Goal: Task Accomplishment & Management: Manage account settings

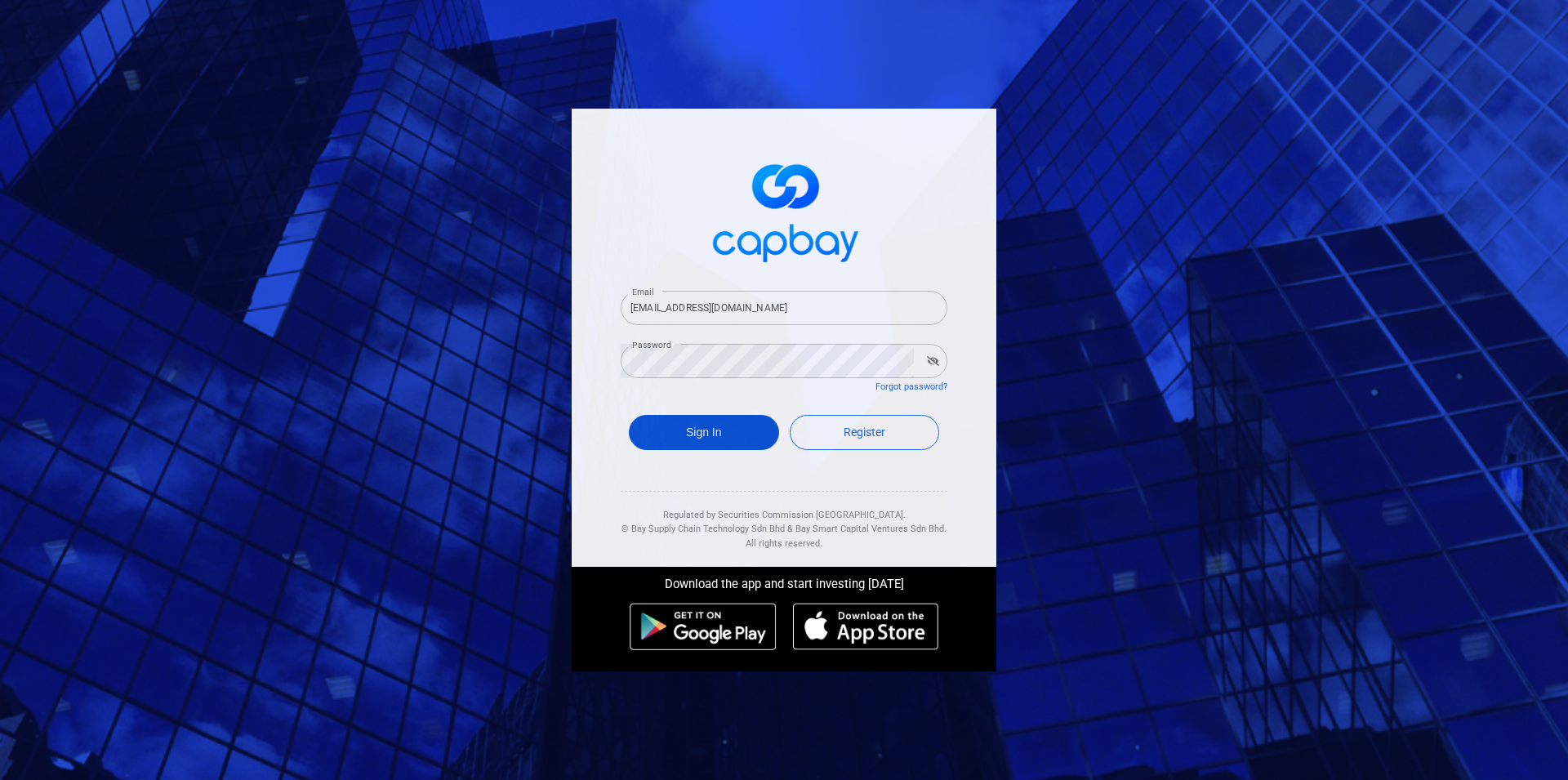
click at [720, 428] on button "Sign In" at bounding box center [704, 432] width 150 height 35
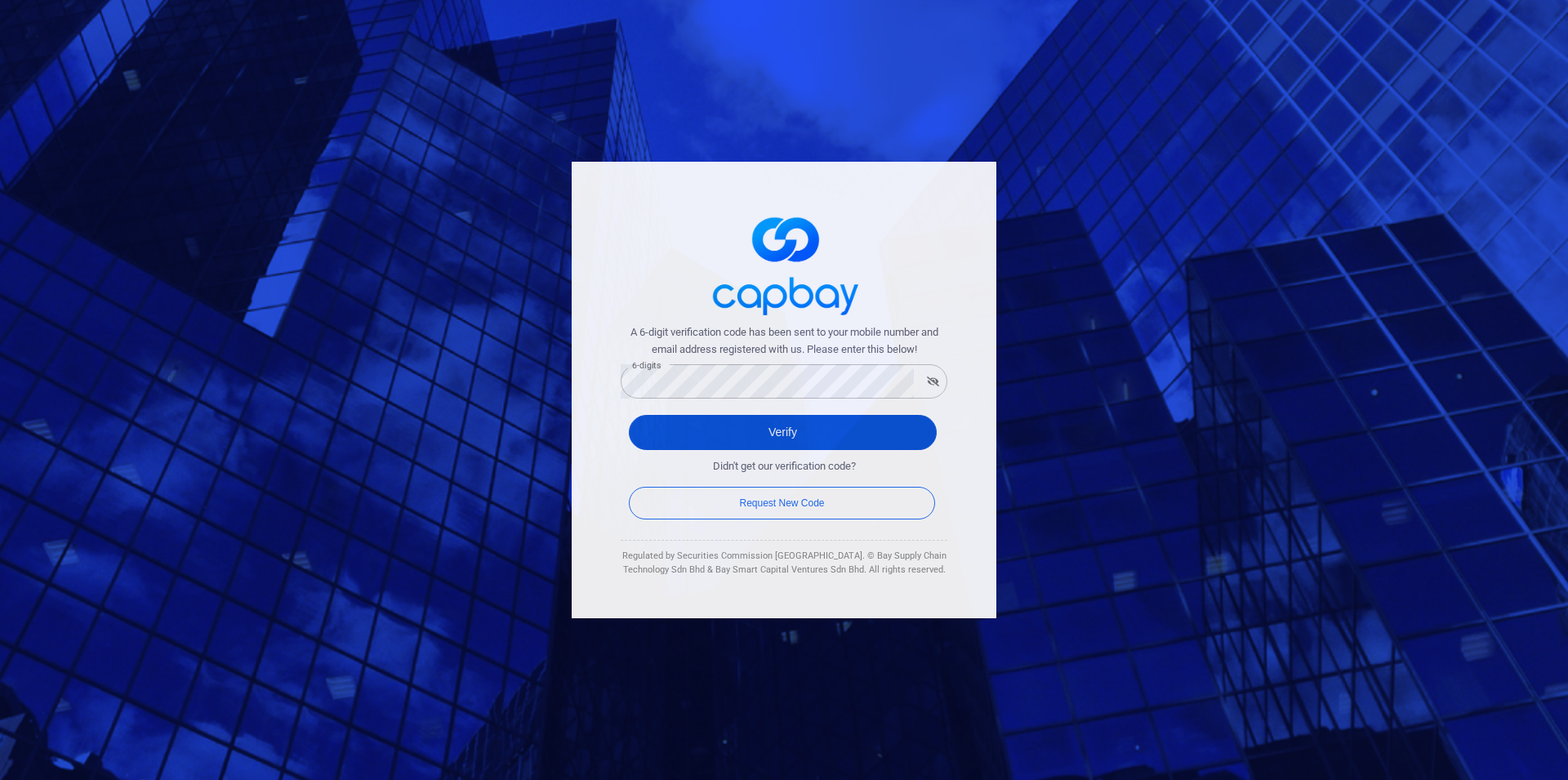
click at [847, 440] on button "Verify" at bounding box center [783, 432] width 308 height 35
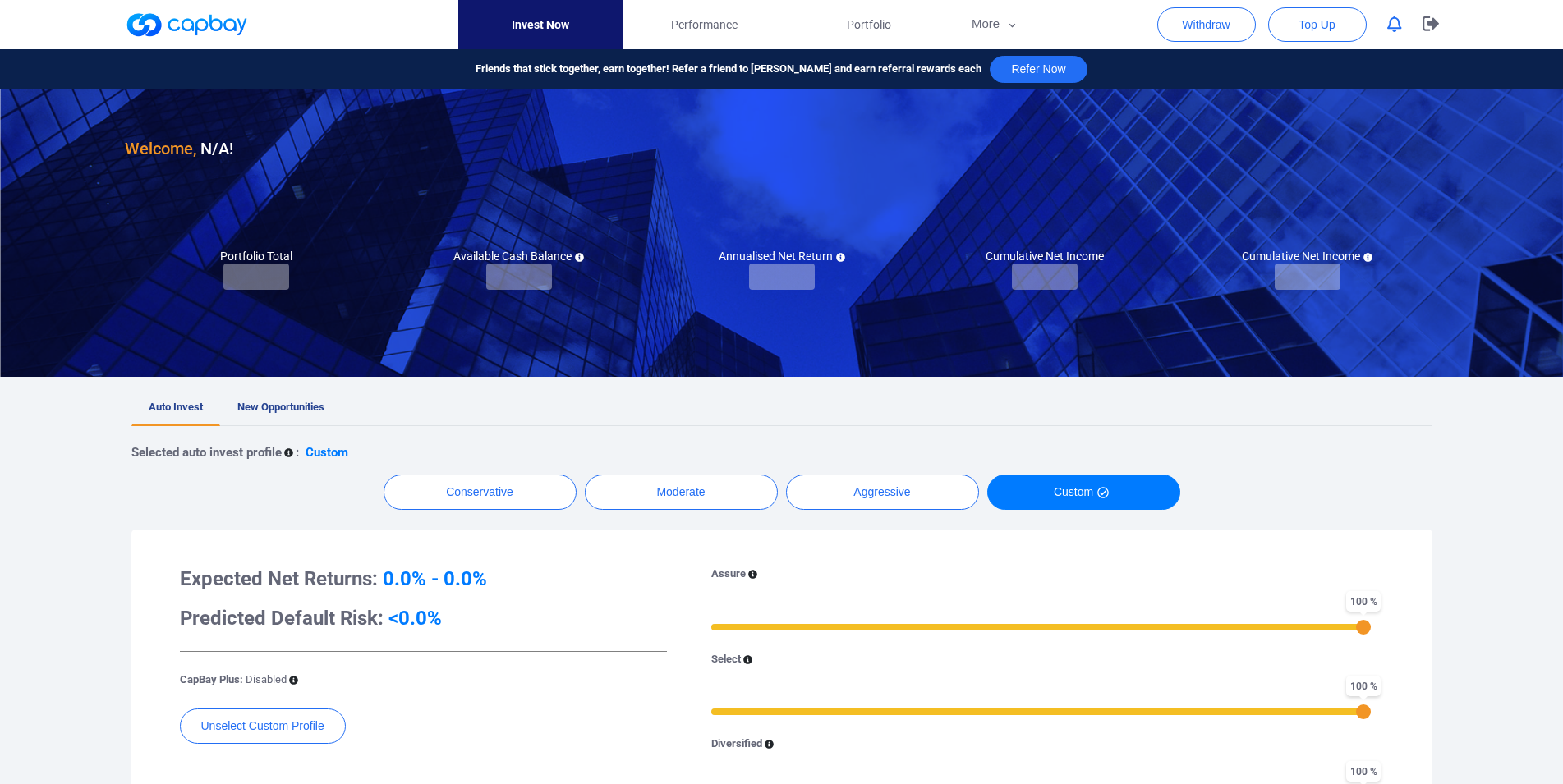
checkbox input "true"
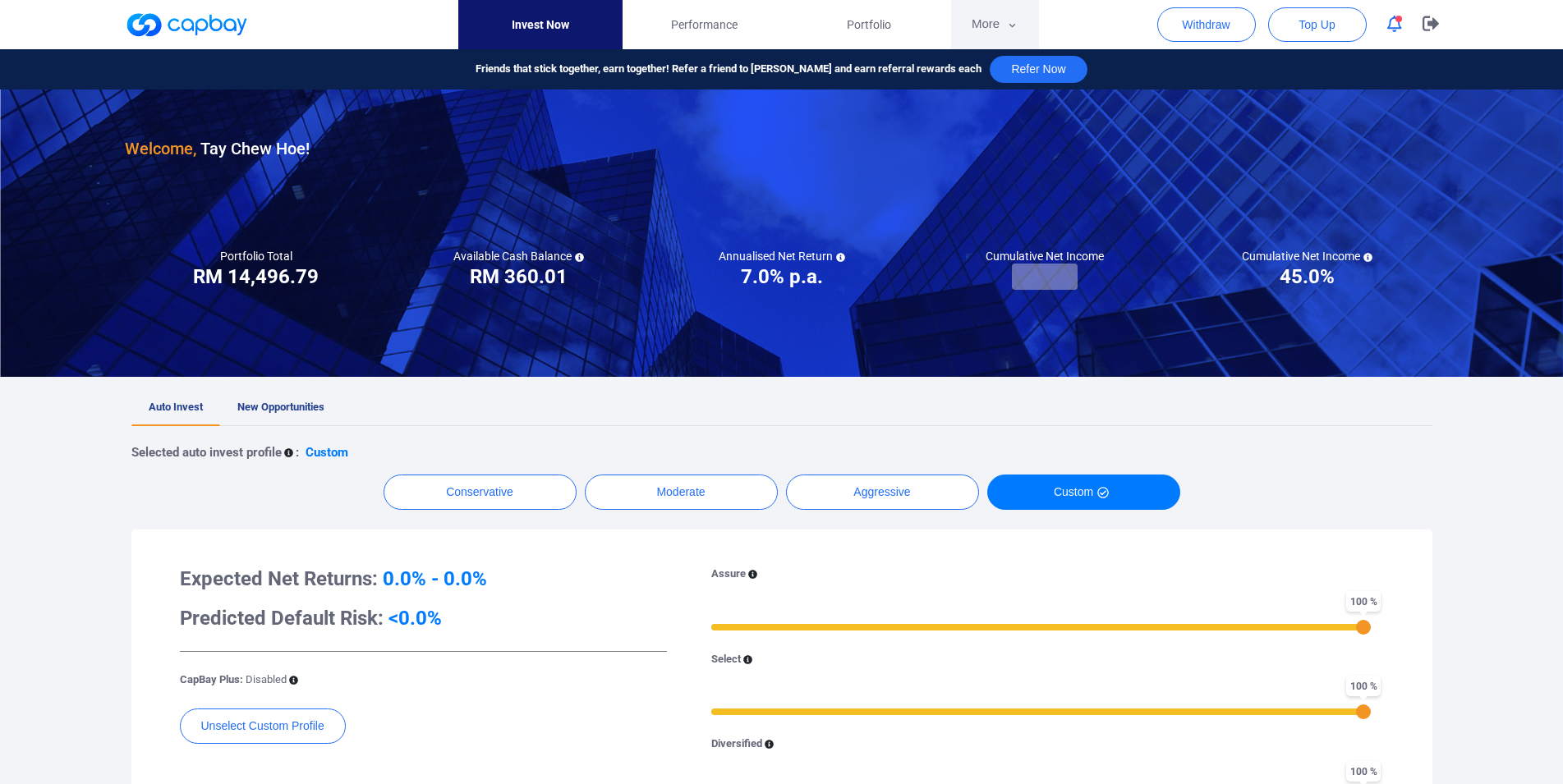
click at [993, 30] on button "More" at bounding box center [995, 24] width 88 height 49
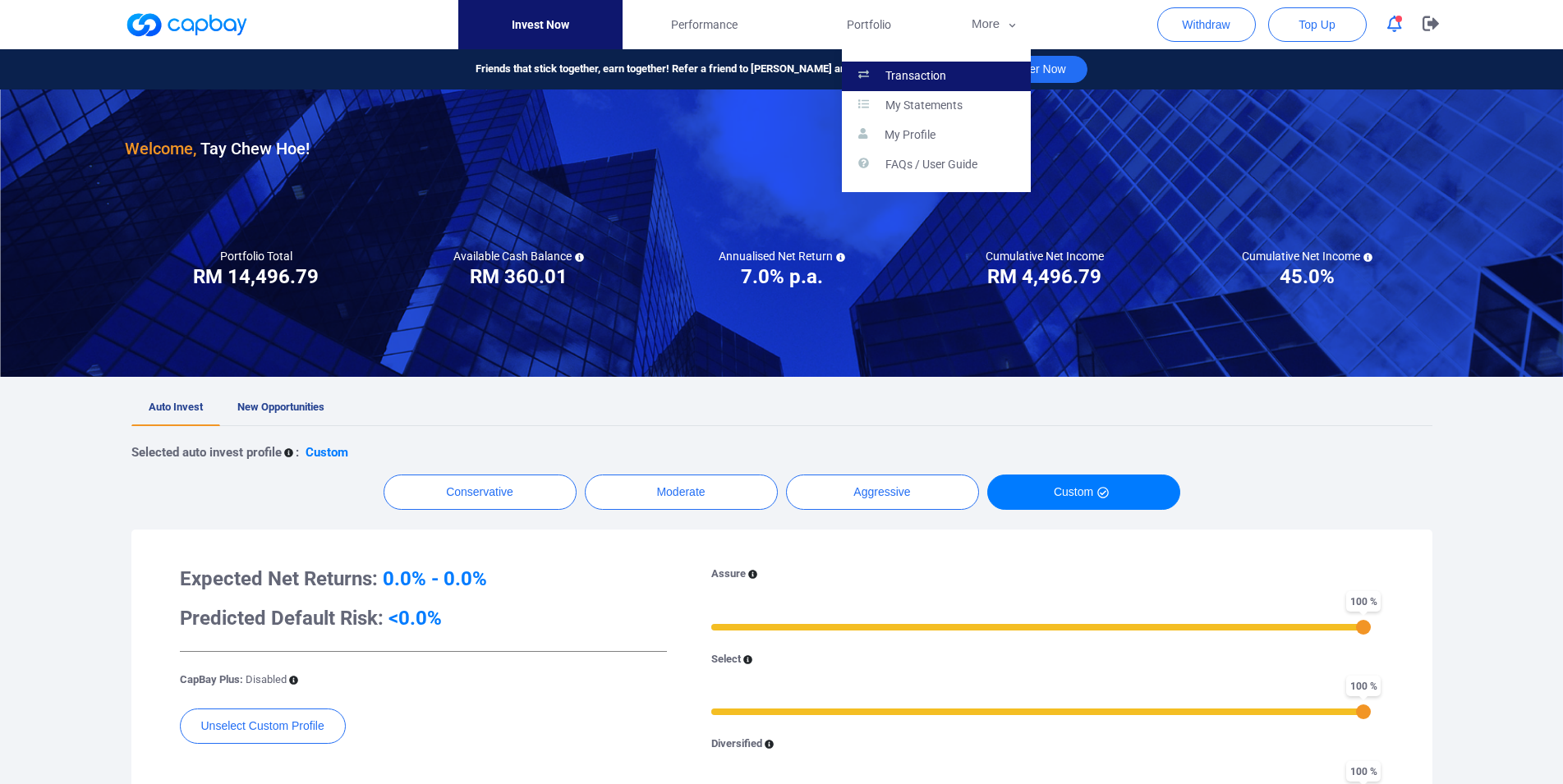
click at [972, 70] on link "Transaction" at bounding box center [936, 76] width 189 height 29
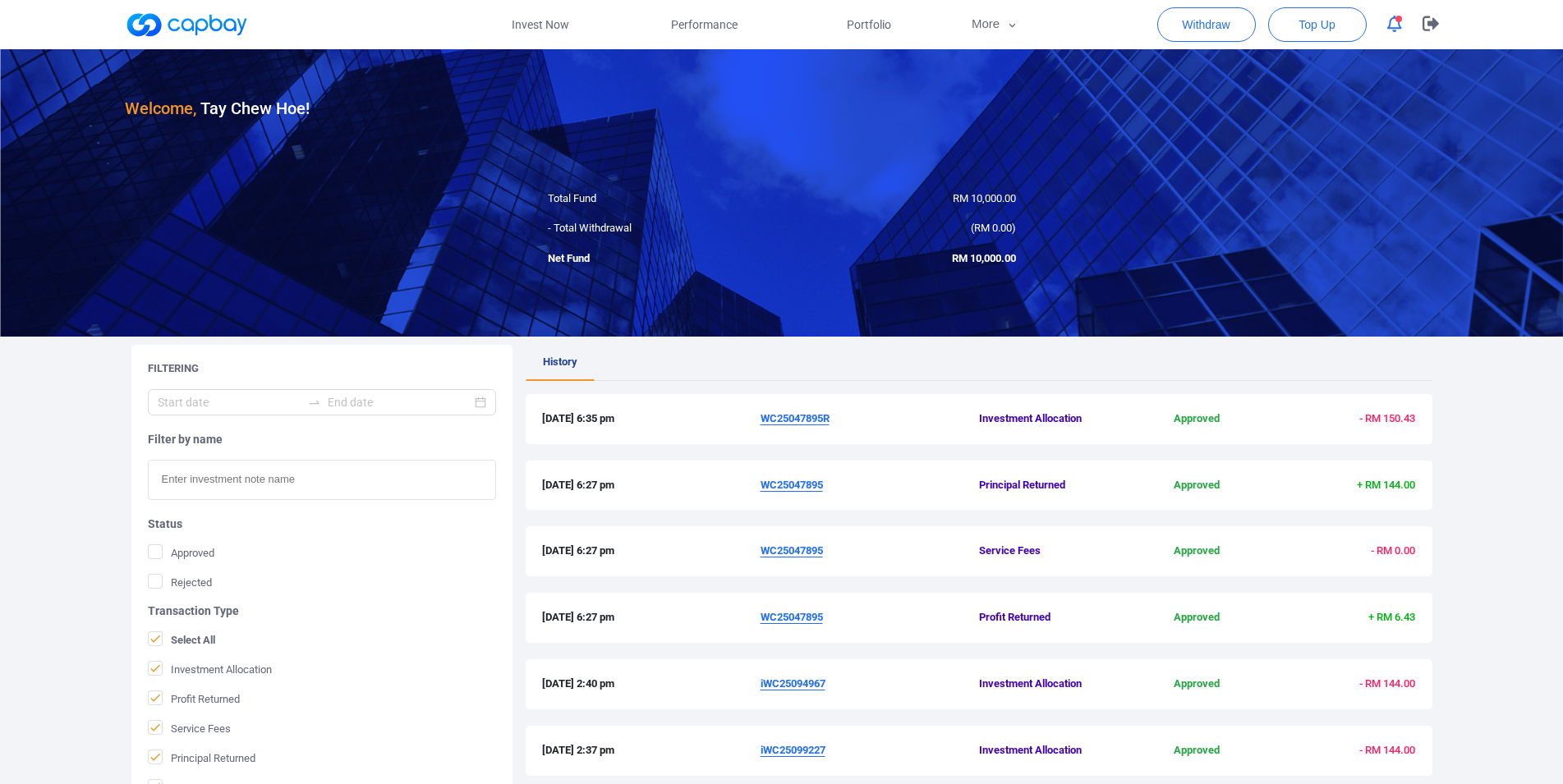
scroll to position [390, 0]
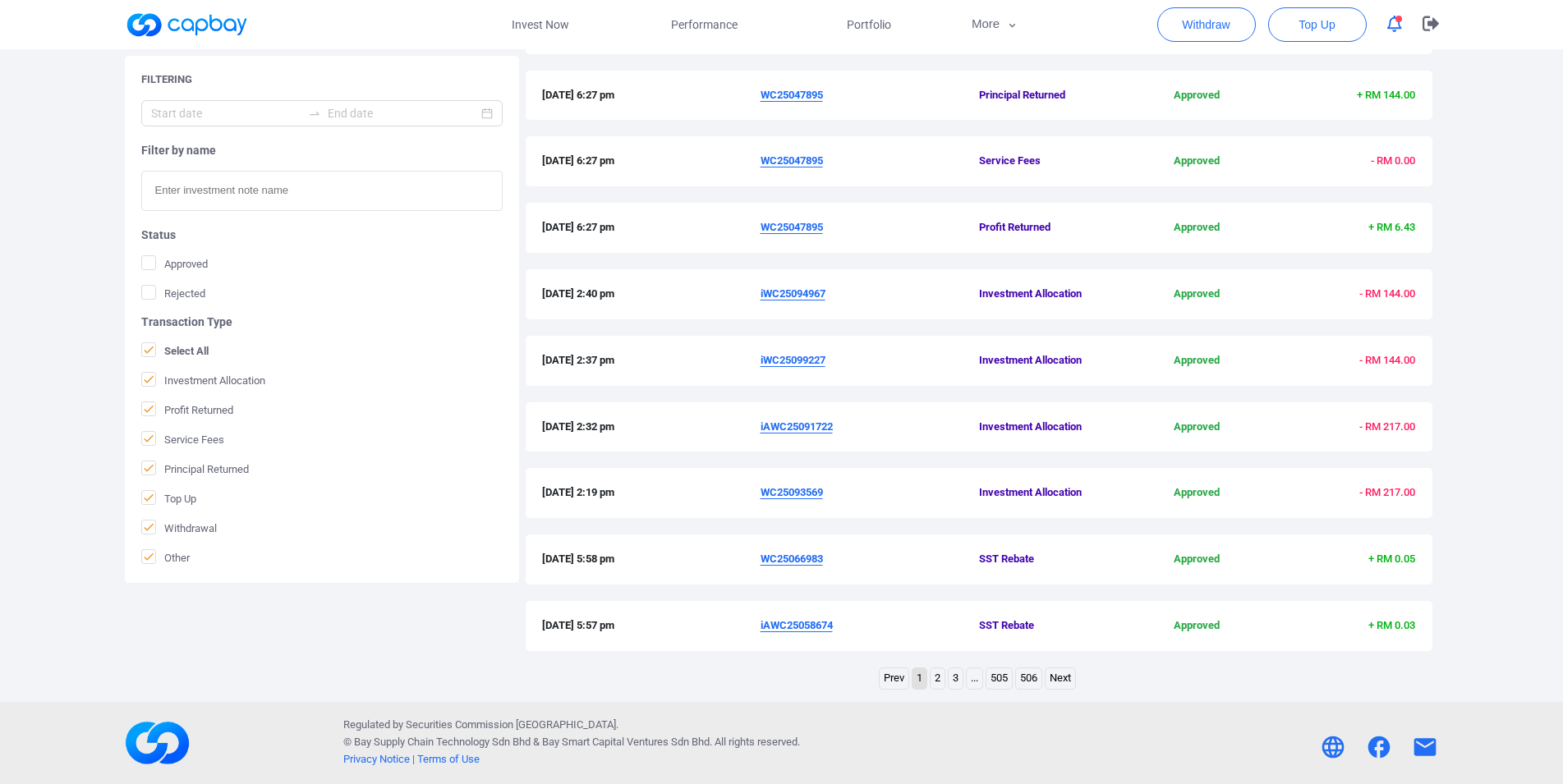
click at [772, 568] on div "[DATE] 5:58 pm WC25066983 SST Rebate Approved + RM 0.05" at bounding box center [979, 559] width 907 height 50
click at [779, 562] on u "WC25066983" at bounding box center [792, 558] width 62 height 13
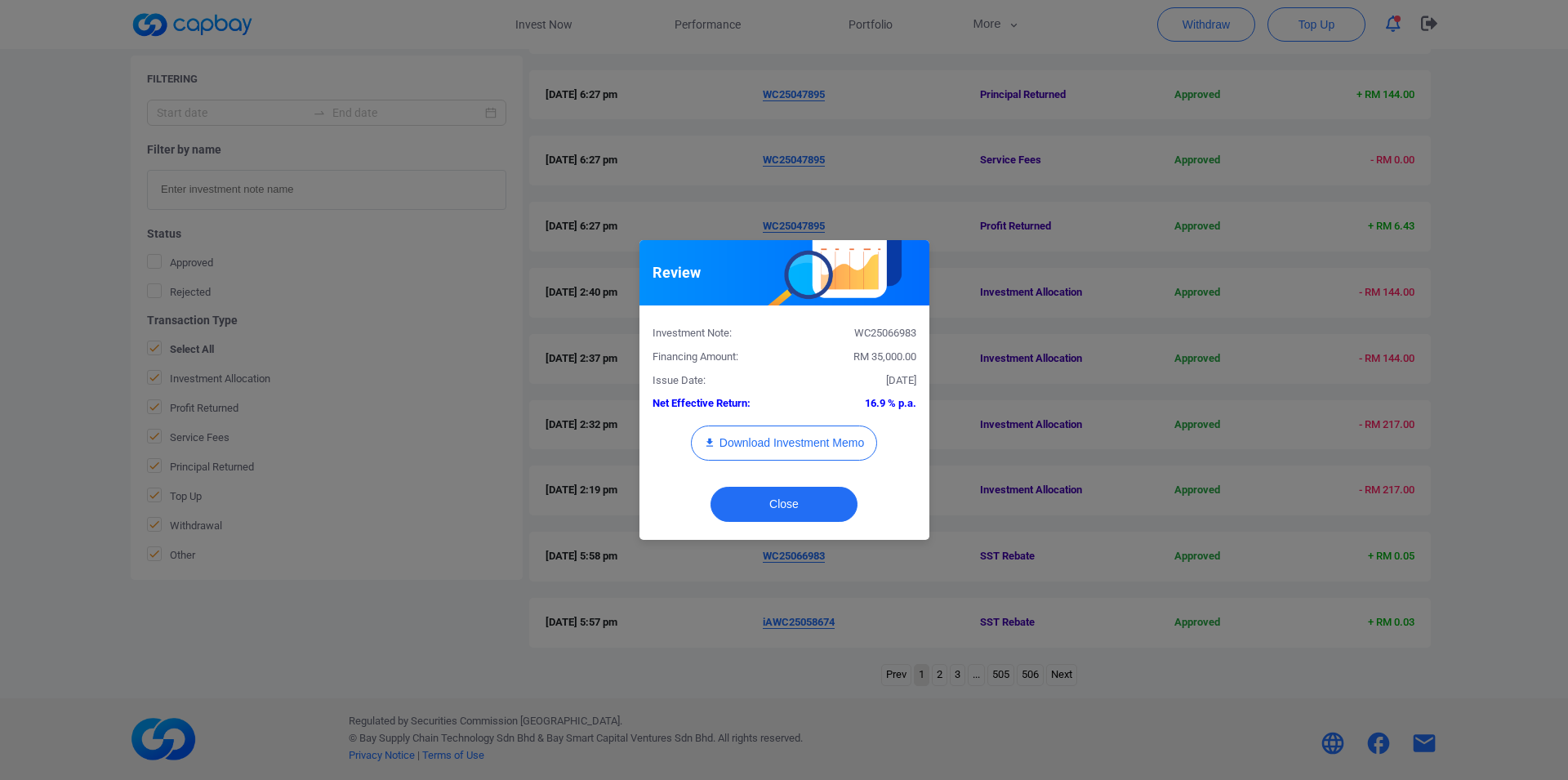
click at [894, 338] on div "WC25066983" at bounding box center [856, 333] width 145 height 17
copy div "WC25066983"
click at [1113, 553] on div "Review Investment Note: WC25066983 Financing Amount: RM 35,000.00 Issue Date: […" at bounding box center [784, 390] width 1568 height 780
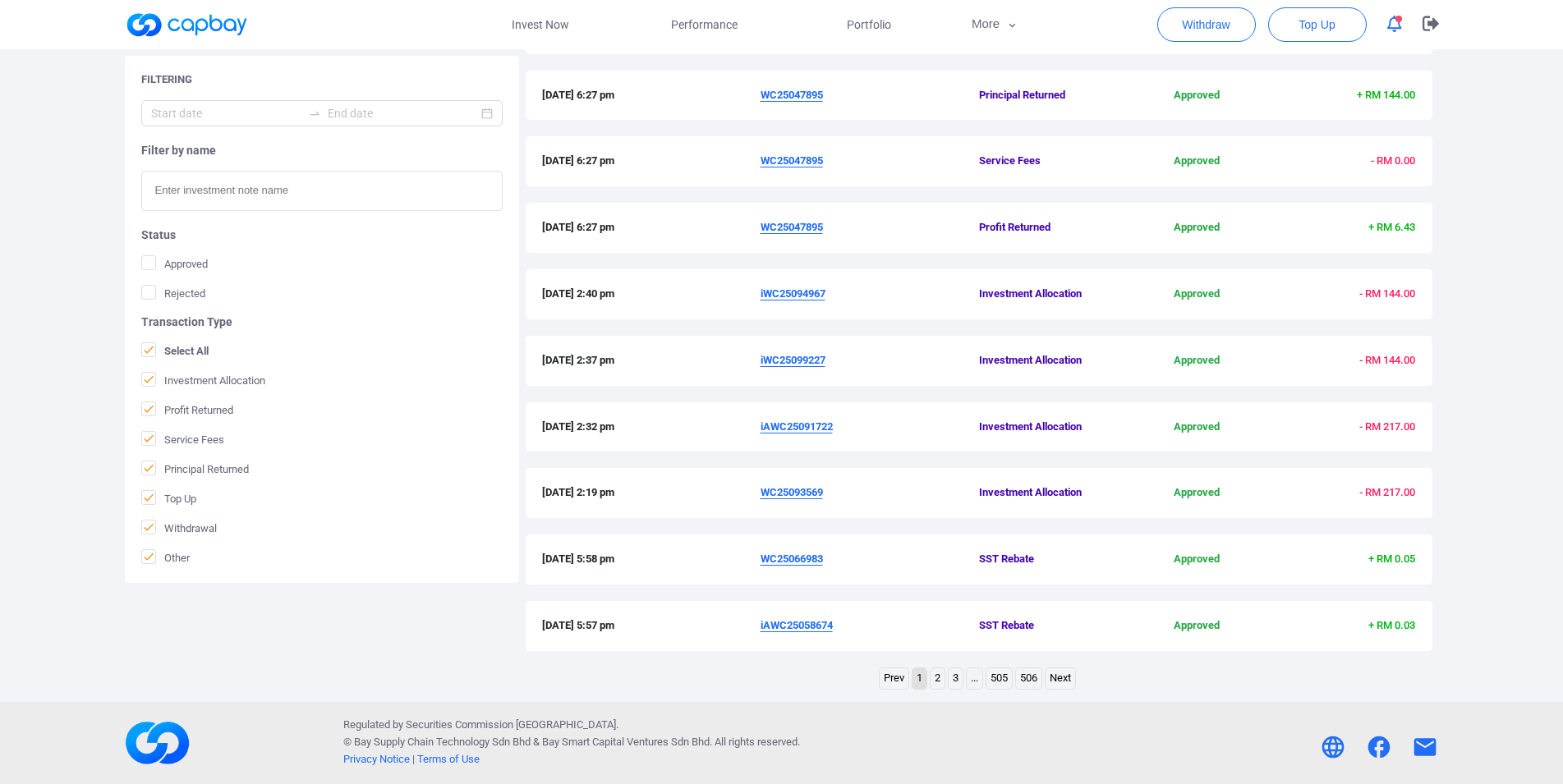
drag, startPoint x: 1497, startPoint y: 458, endPoint x: 1502, endPoint y: 491, distance: 33.4
click at [1498, 459] on div "Welcome, Tay Chew Hoe ! Total Fund RM 10,000.00 - Total Withdrawal ( RM 0.00 ) …" at bounding box center [781, 180] width 1563 height 1043
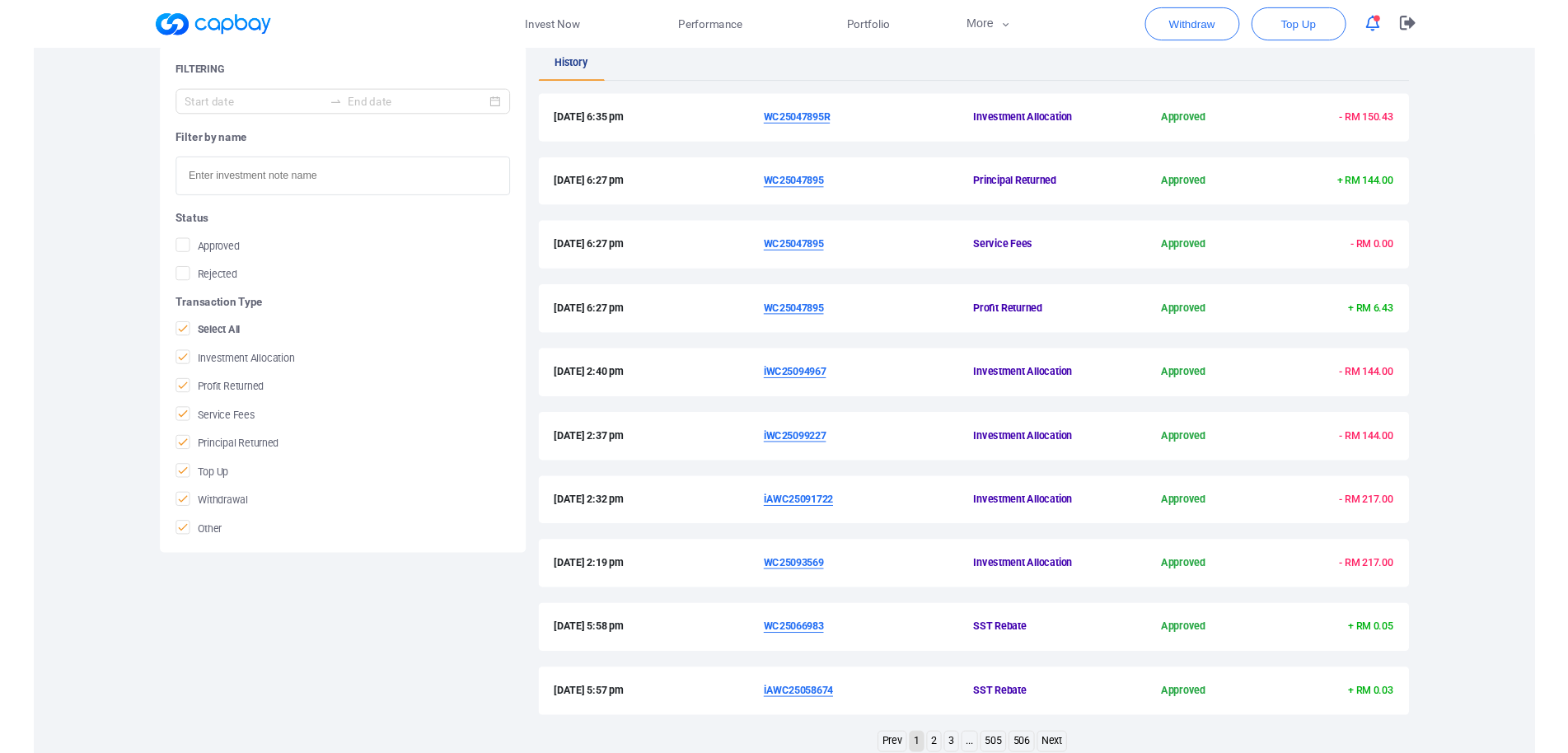
scroll to position [308, 0]
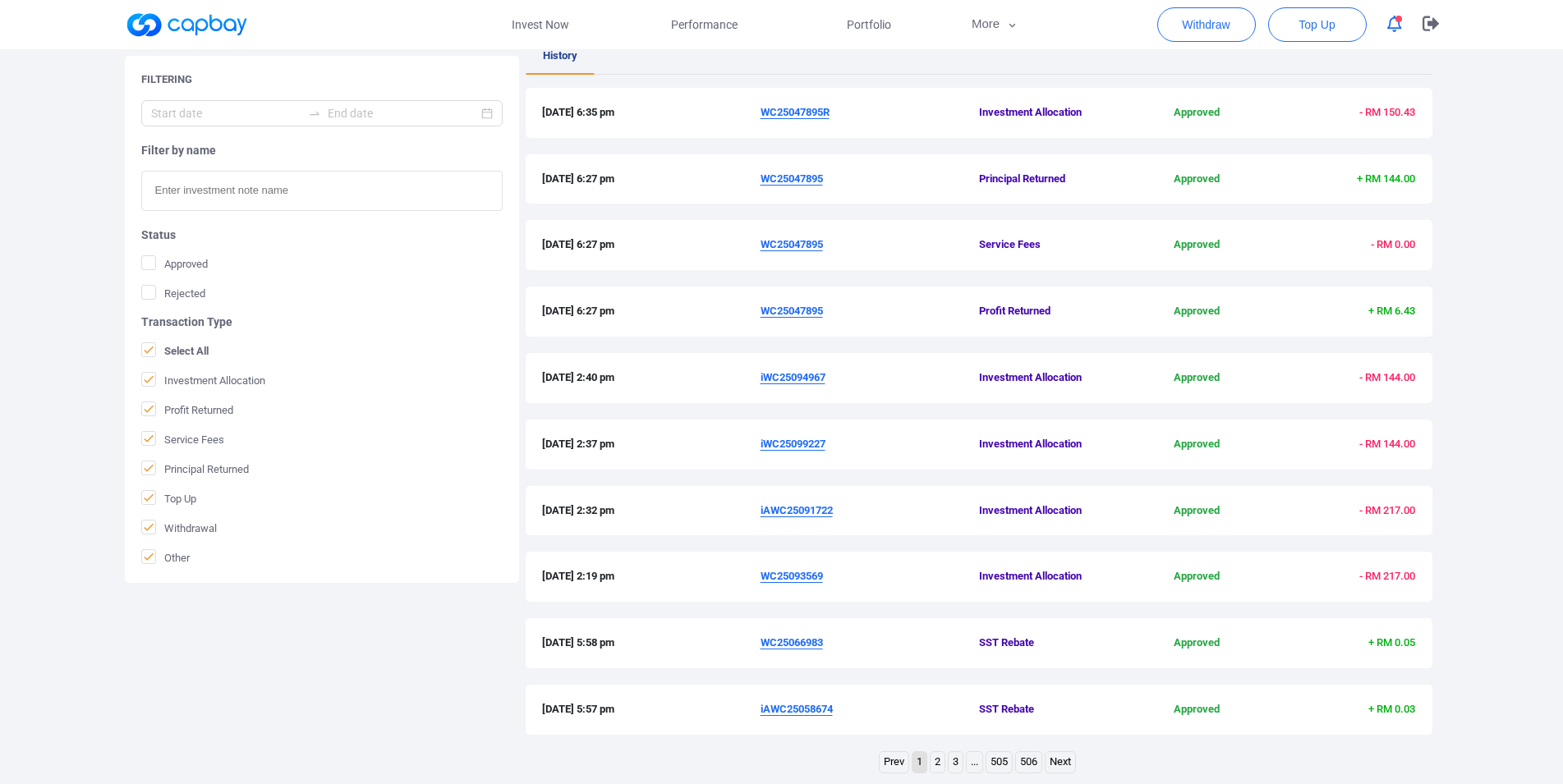
click at [785, 573] on u "WC25093569" at bounding box center [792, 576] width 62 height 13
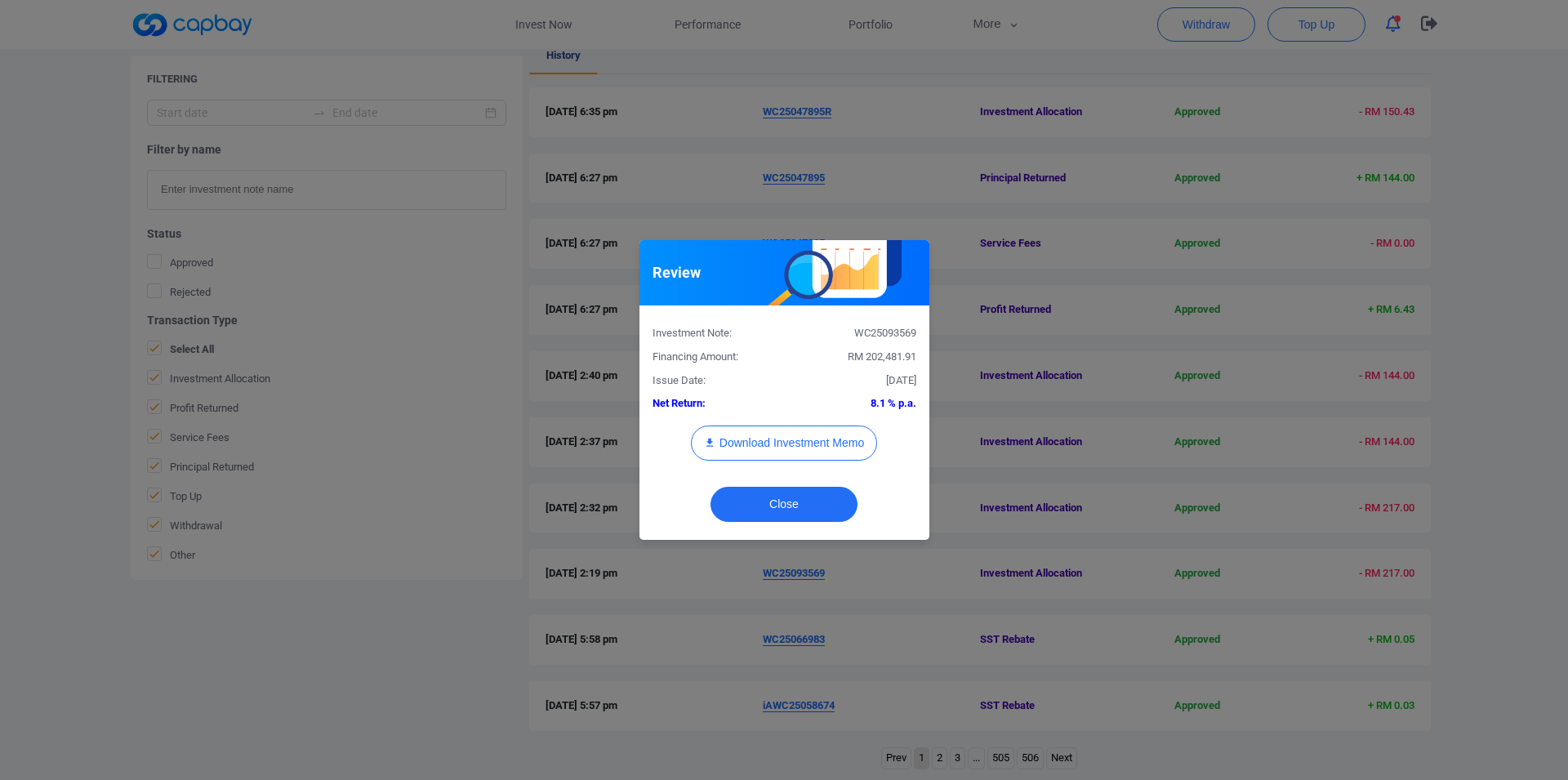
click at [885, 330] on div "WC25093569" at bounding box center [856, 333] width 145 height 17
copy div "WC25093569"
click at [802, 440] on button "Download Investment Memo" at bounding box center [784, 443] width 186 height 35
click at [1502, 633] on div "Review Investment Note: WC25093569 Financing Amount: RM 202,481.91 Issue Date: …" at bounding box center [784, 390] width 1568 height 780
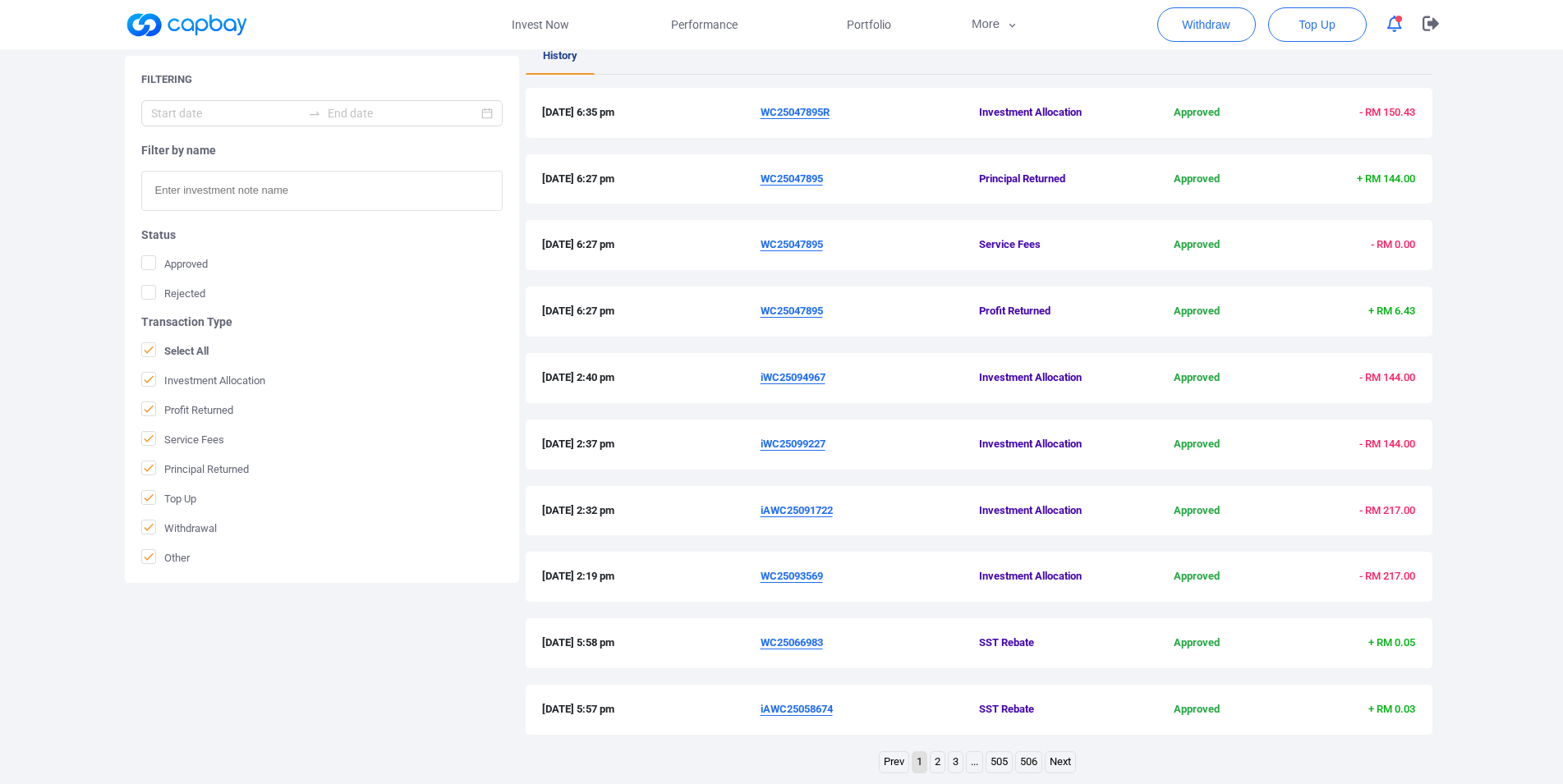
click at [805, 514] on u "iAWC25091722" at bounding box center [797, 510] width 72 height 13
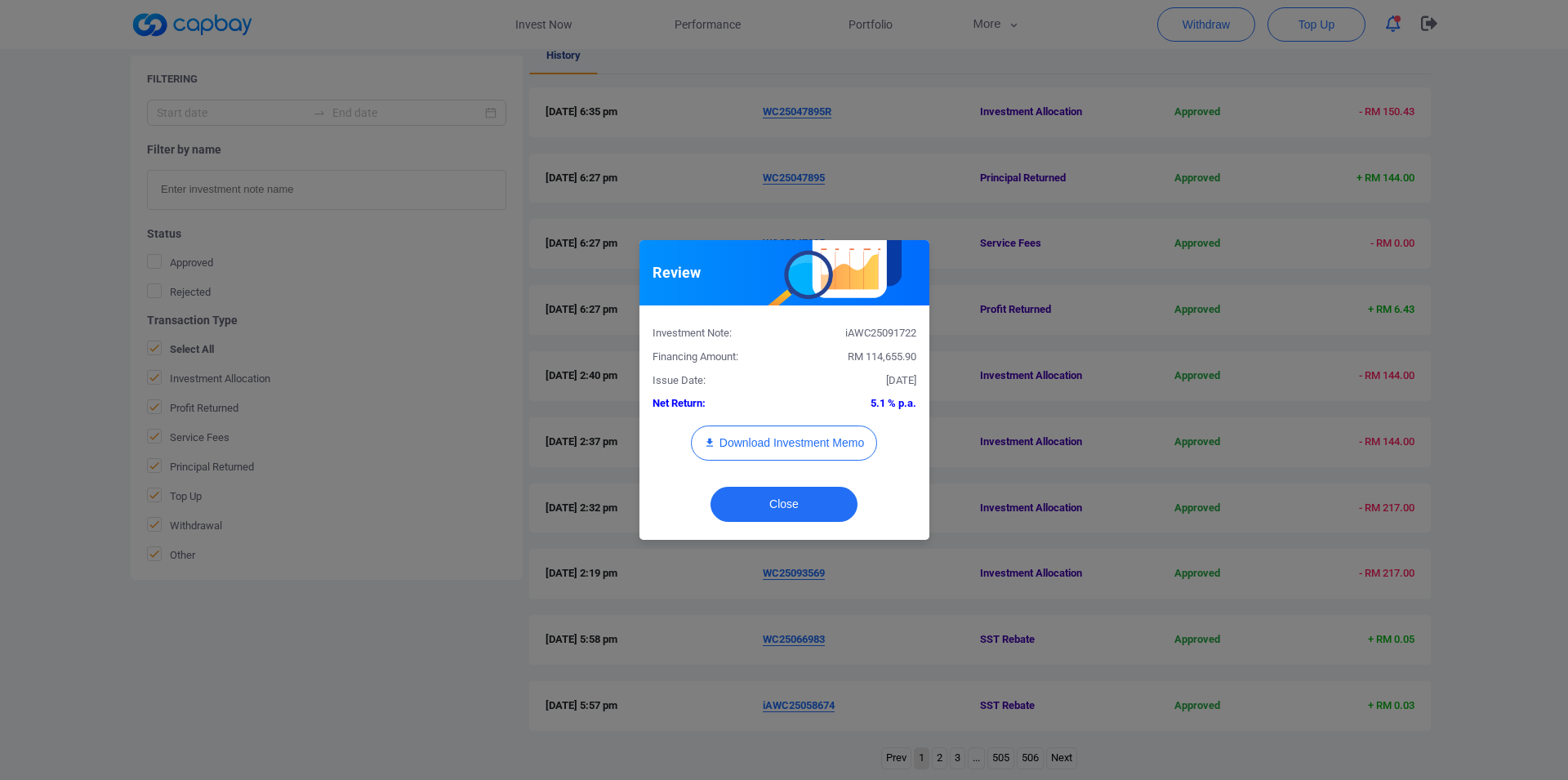
click at [895, 336] on div "iAWC25091722" at bounding box center [856, 333] width 145 height 17
copy div "iAWC25091722"
click at [792, 446] on button "Download Investment Memo" at bounding box center [784, 443] width 186 height 35
click at [1102, 558] on div "Review Investment Note: iAWC25091722 Financing Amount: RM 114,655.90 Issue Date…" at bounding box center [784, 390] width 1568 height 780
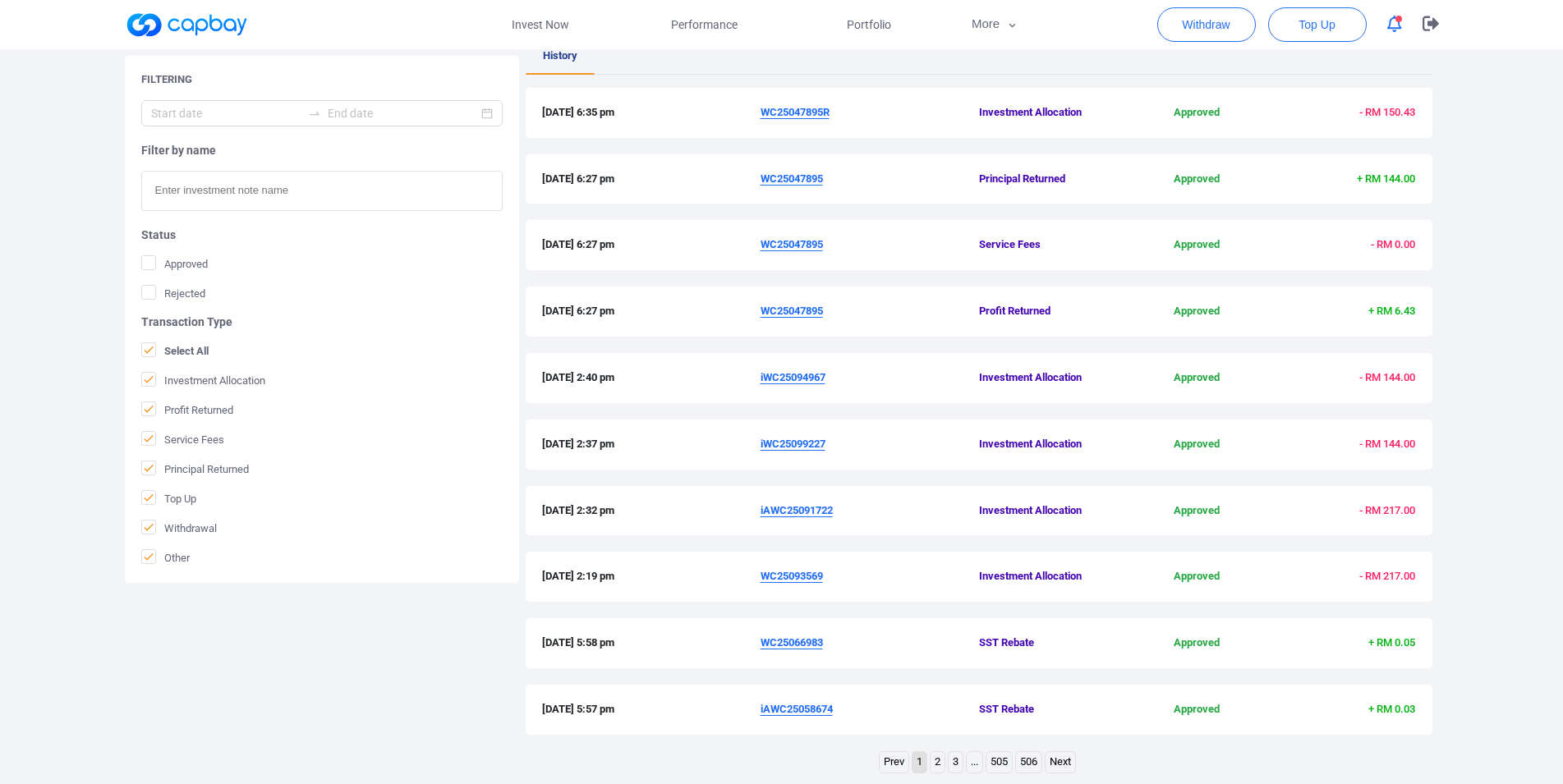
click at [798, 447] on u "iWC25099227" at bounding box center [793, 444] width 65 height 13
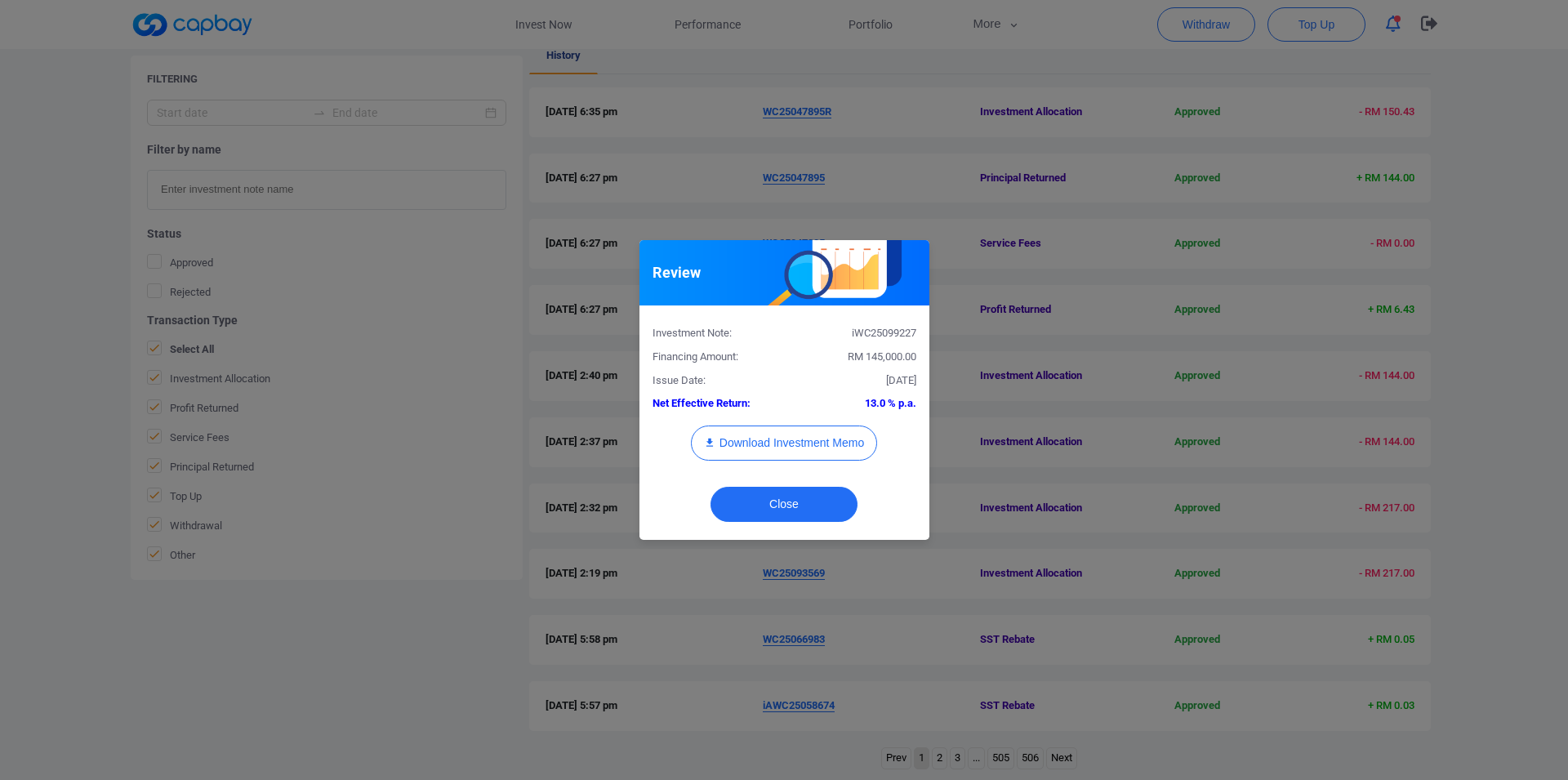
click at [864, 338] on div "iWC25099227" at bounding box center [856, 333] width 145 height 17
copy div "iWC25099227"
click at [808, 437] on button "Download Investment Memo" at bounding box center [784, 443] width 186 height 35
click at [1075, 276] on div "Review Investment Note: iWC25099227 Financing Amount: RM 145,000.00 Issue Date:…" at bounding box center [784, 390] width 1568 height 780
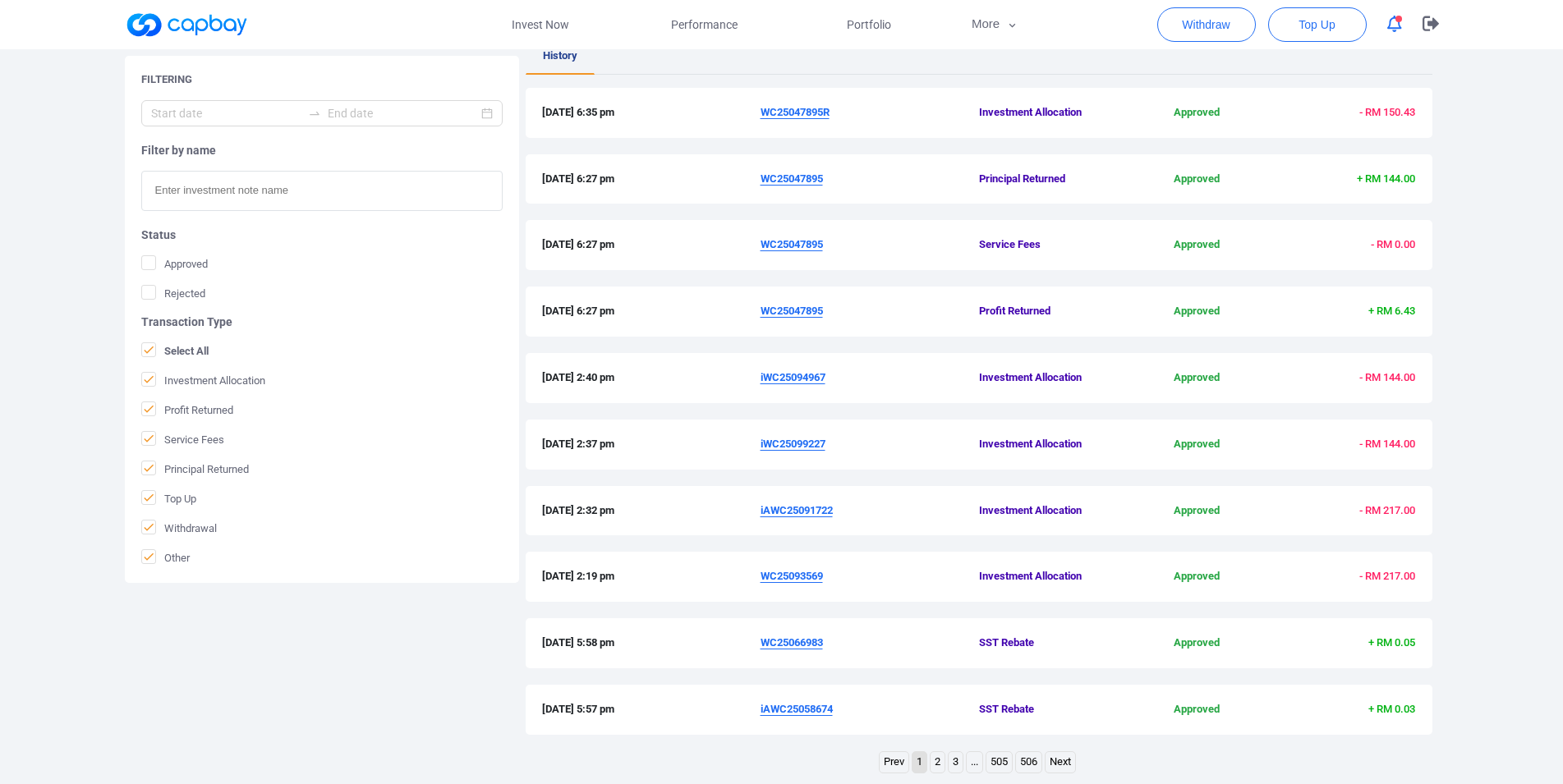
click at [811, 379] on u "iWC25094967" at bounding box center [793, 377] width 65 height 13
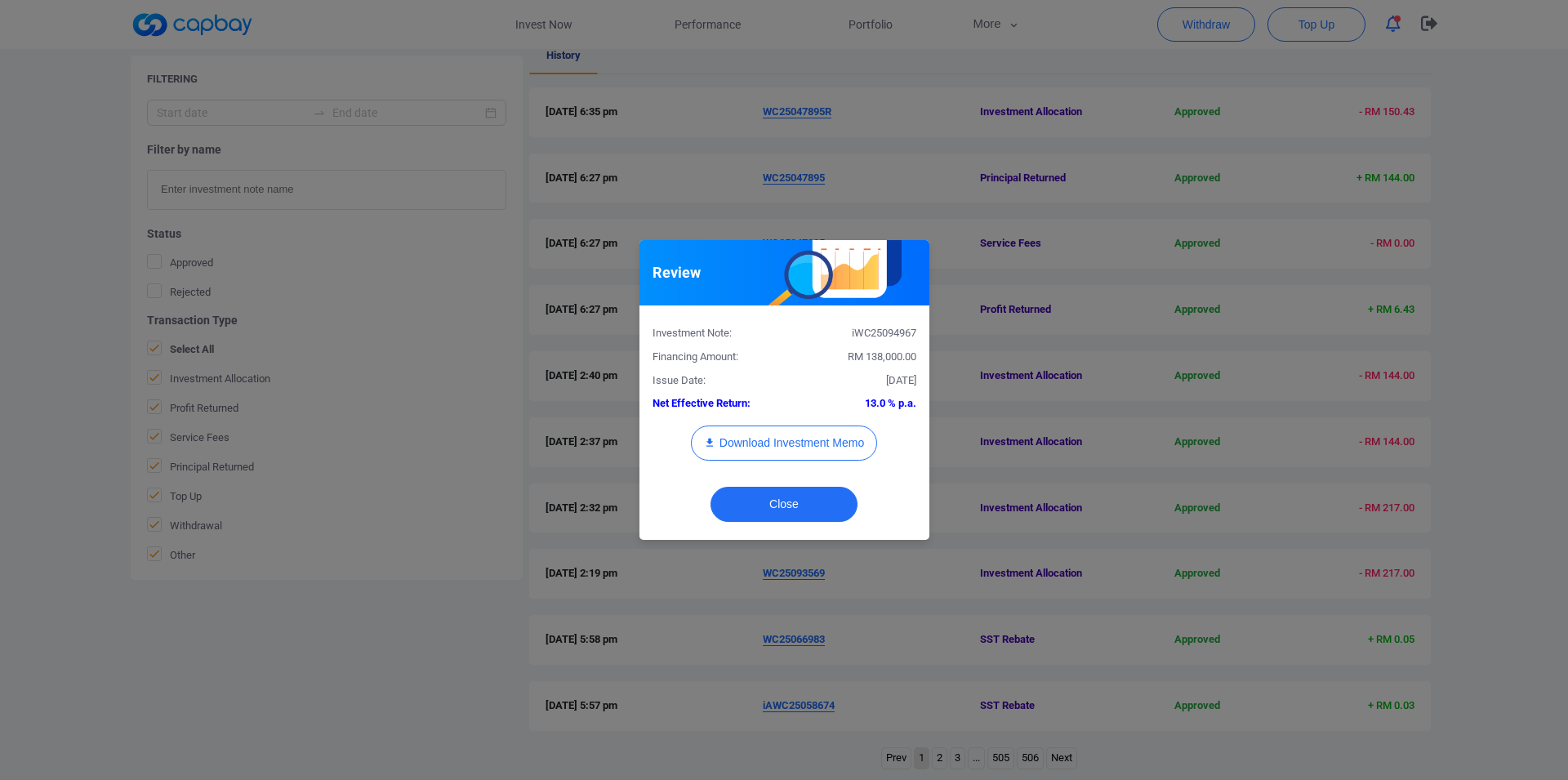
click at [879, 327] on div "iWC25094967" at bounding box center [856, 333] width 145 height 17
copy div "iWC25094967"
click at [813, 446] on button "Download Investment Memo" at bounding box center [784, 443] width 186 height 35
click at [1070, 335] on div "Review Investment Note: iWC25094967 Financing Amount: RM 138,000.00 Issue Date:…" at bounding box center [784, 390] width 1568 height 780
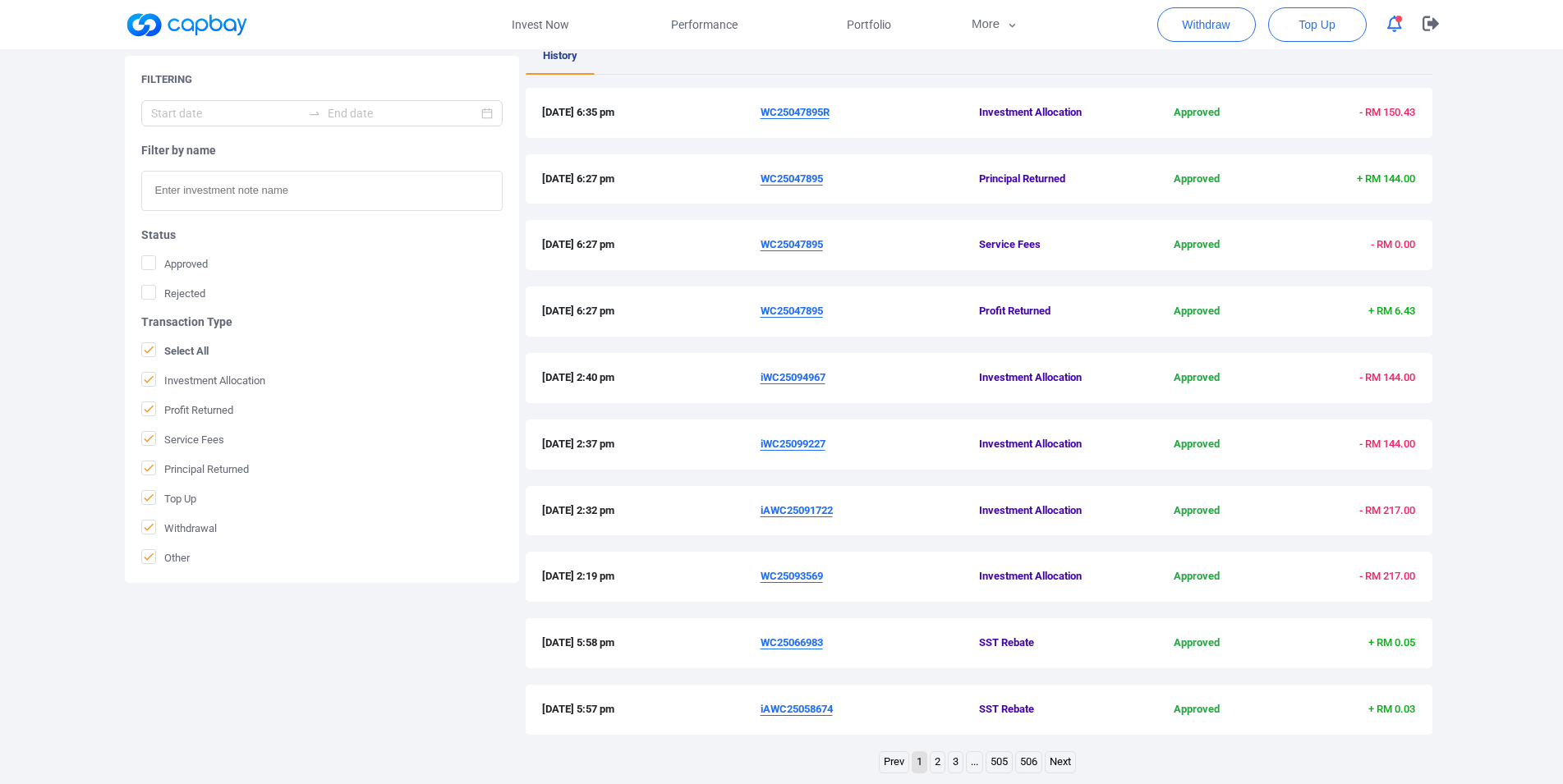
click at [789, 316] on u "WC25047895" at bounding box center [792, 311] width 62 height 13
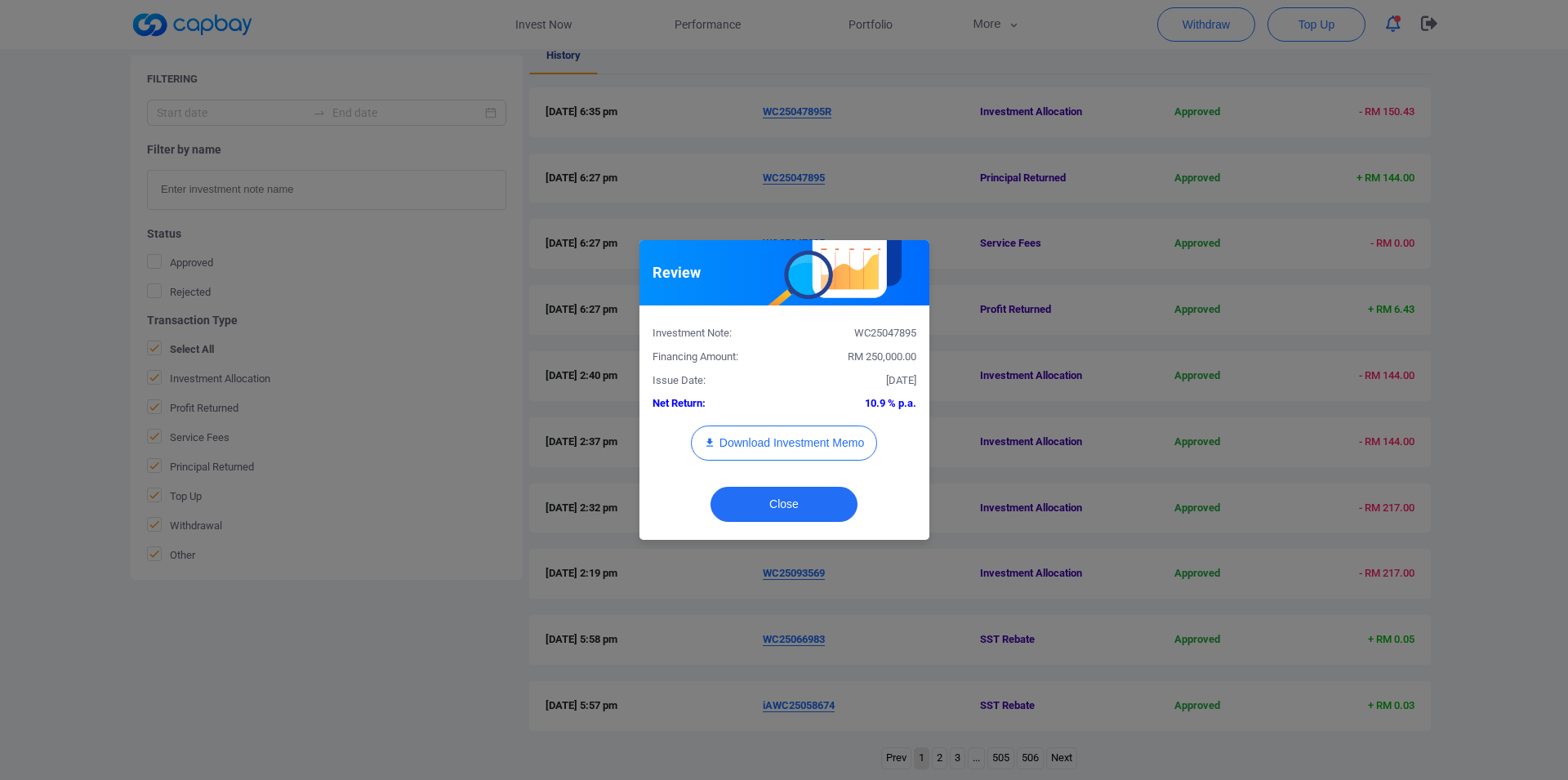
click at [890, 333] on div "WC25047895" at bounding box center [856, 333] width 145 height 17
copy div "WC25047895"
click at [0, 333] on div "Review Investment Note: WC25047895 Financing Amount: RM 250,000.00 Issue Date: …" at bounding box center [784, 390] width 1568 height 780
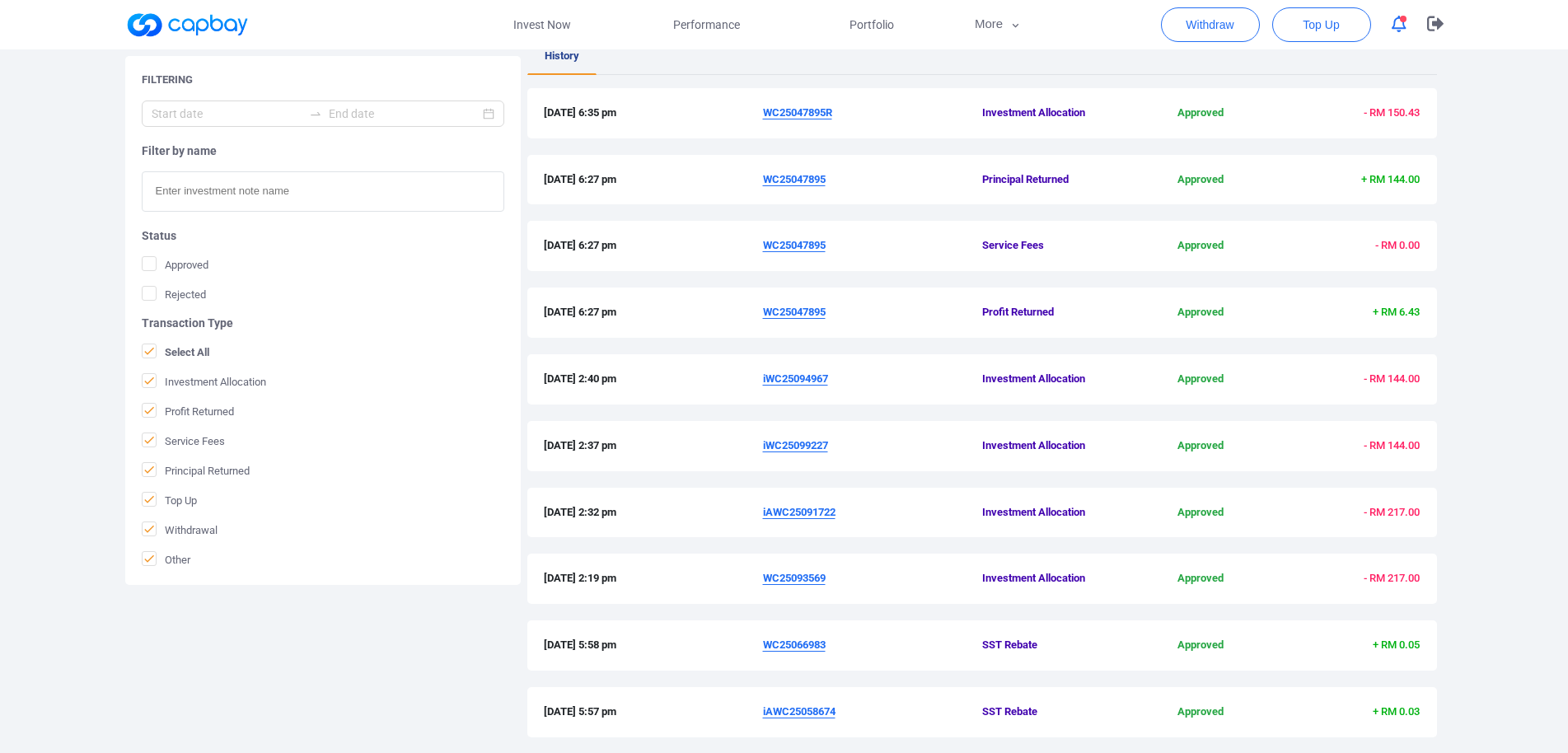
click at [1005, 275] on div "[DATE] 6:27 pm WC25047895 Service Fees Approved - RM 0.00" at bounding box center [982, 254] width 910 height 67
click at [806, 112] on u "WC25047895R" at bounding box center [798, 112] width 69 height 13
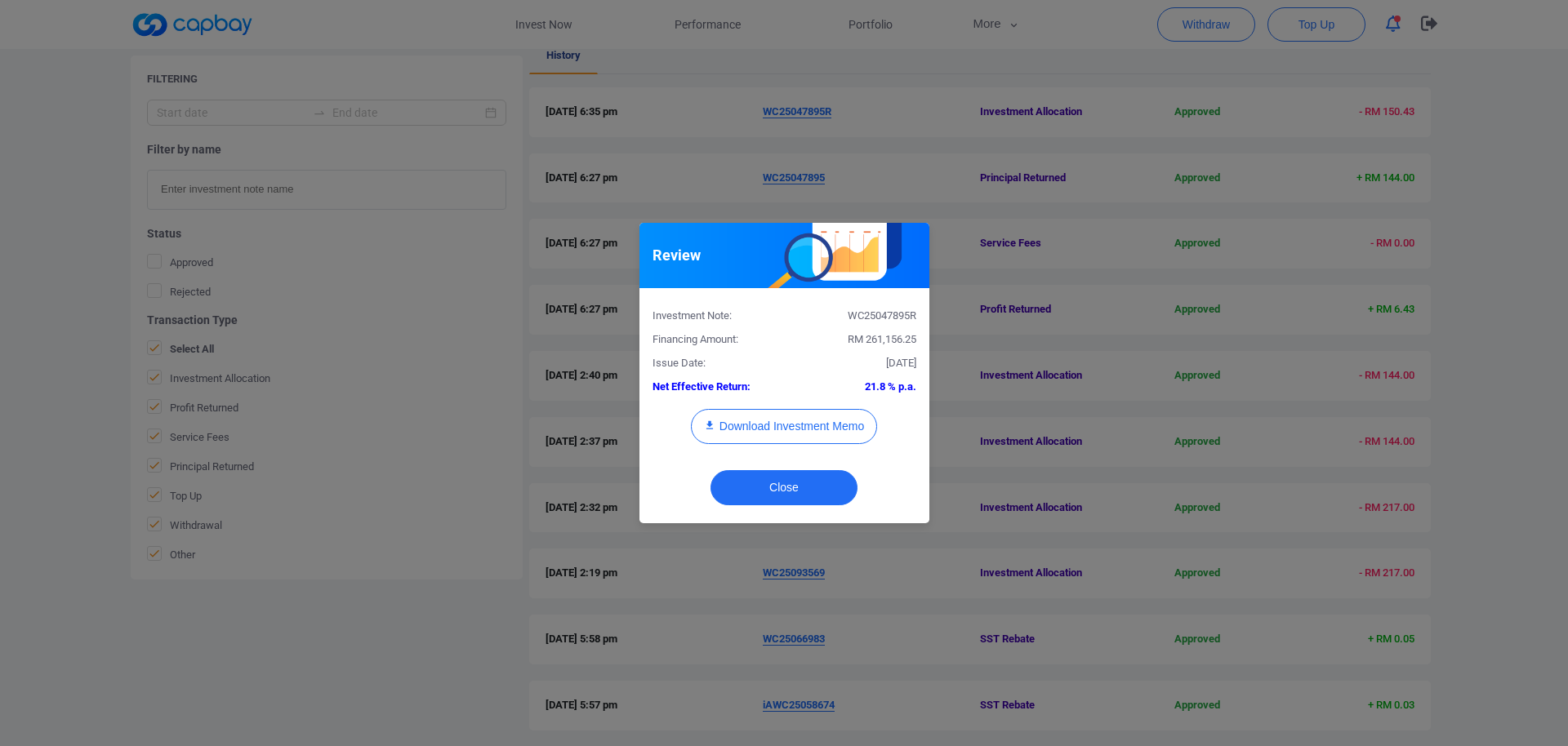
click at [894, 316] on div "WC25047895R" at bounding box center [856, 316] width 145 height 17
copy div "WC25047895R"
click at [818, 414] on button "Download Investment Memo" at bounding box center [784, 426] width 186 height 35
click at [0, 427] on div "Review Investment Note: WC25047895R Financing Amount: RM 261,156.25 Issue Date:…" at bounding box center [784, 373] width 1568 height 746
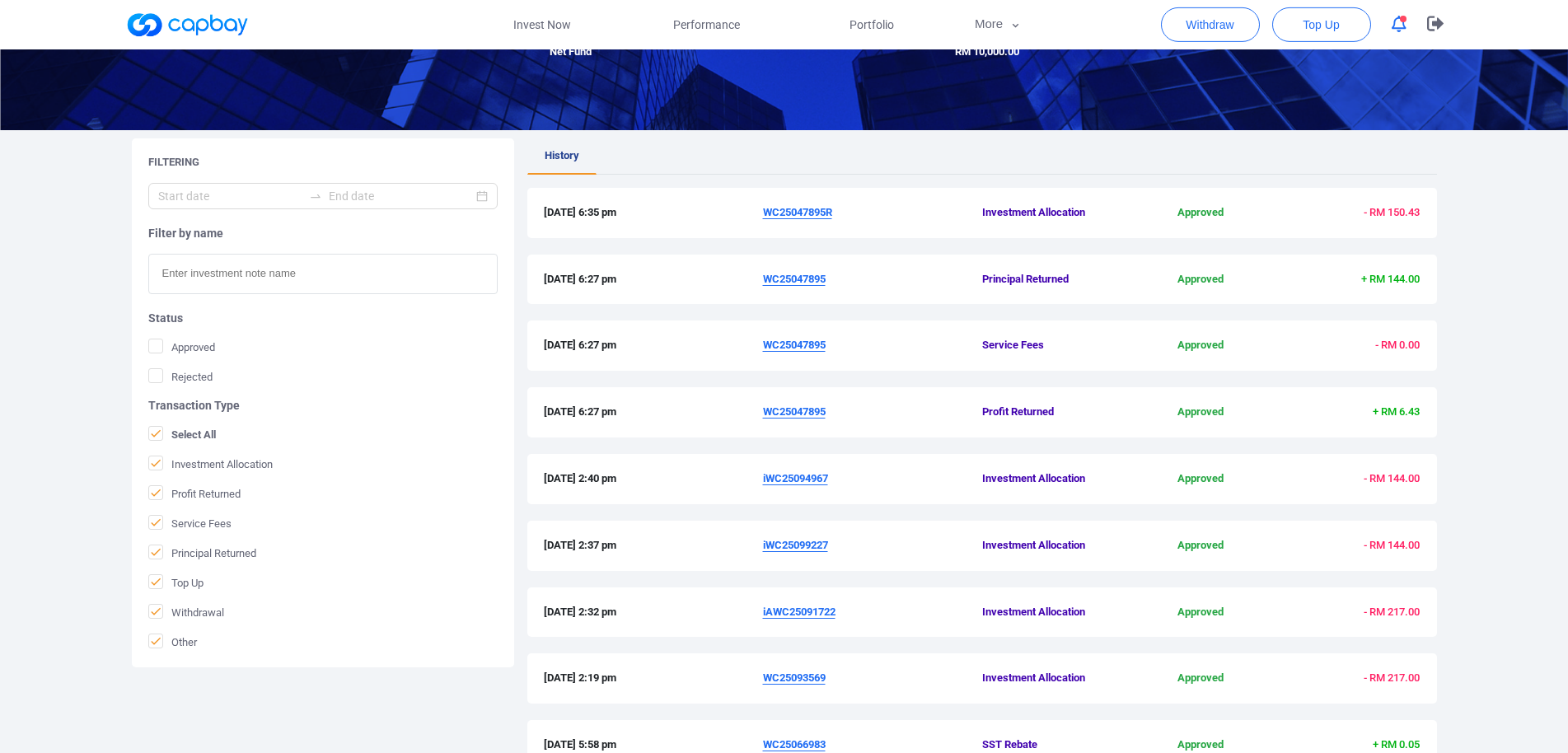
scroll to position [0, 0]
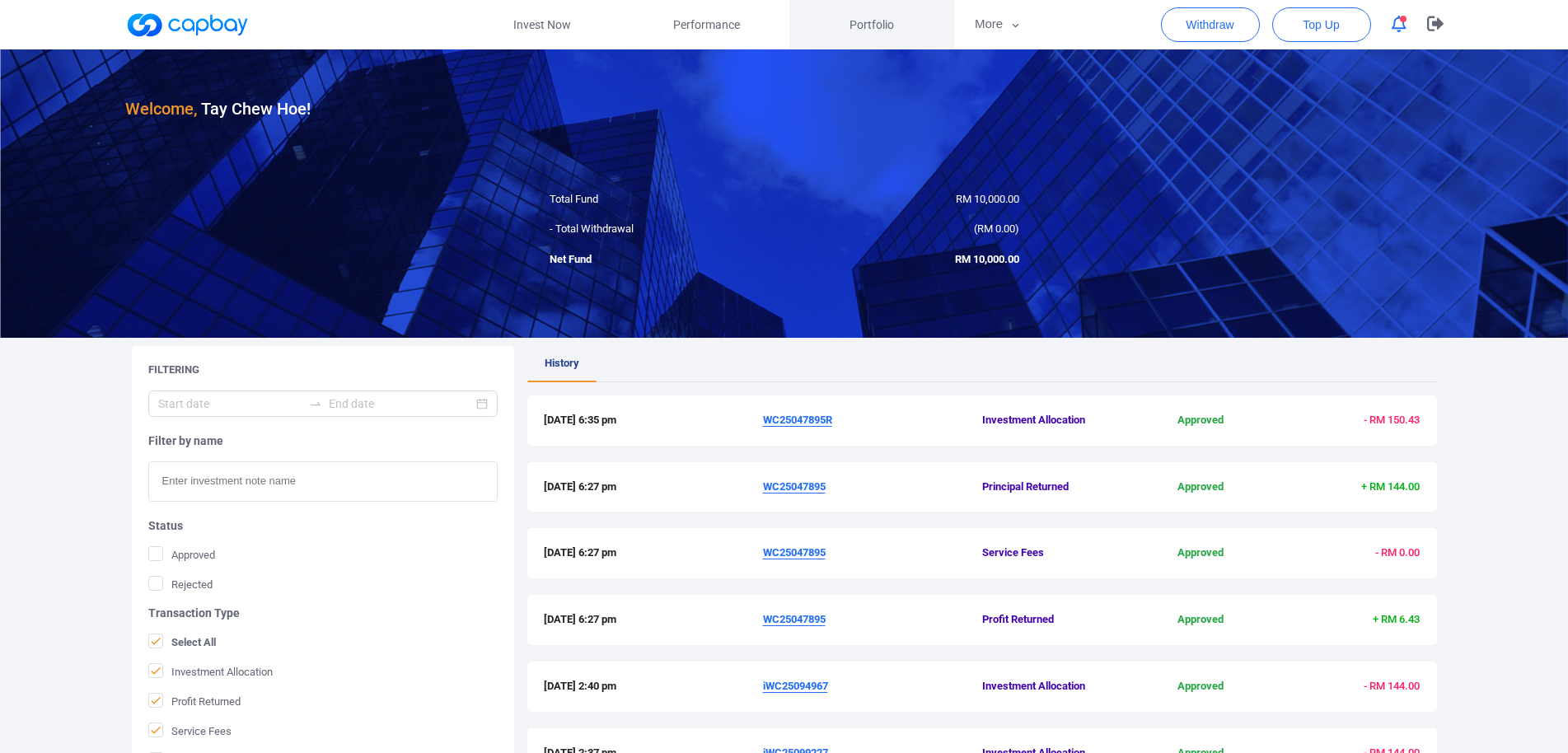
click at [853, 20] on span "Portfolio" at bounding box center [871, 25] width 45 height 18
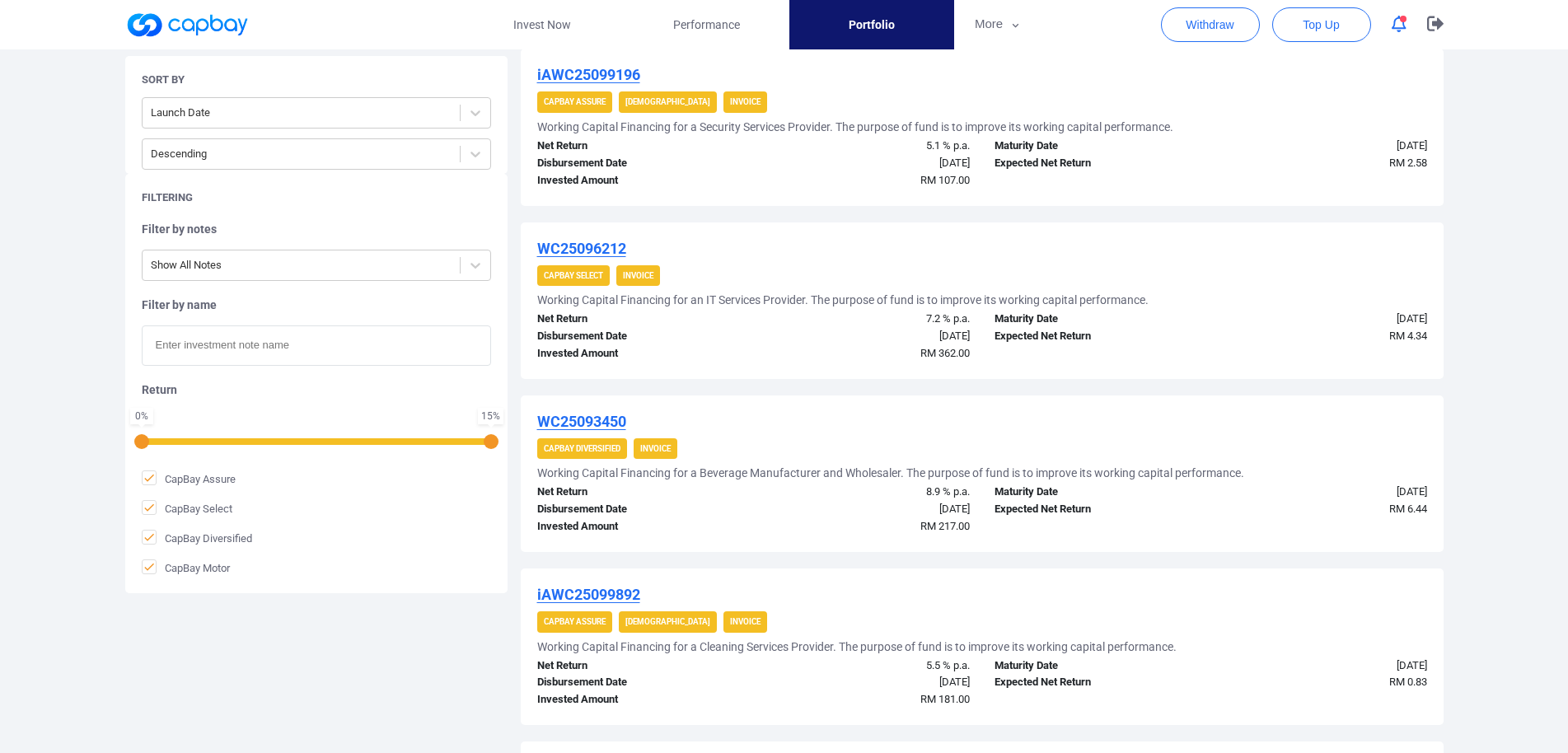
scroll to position [1708, 0]
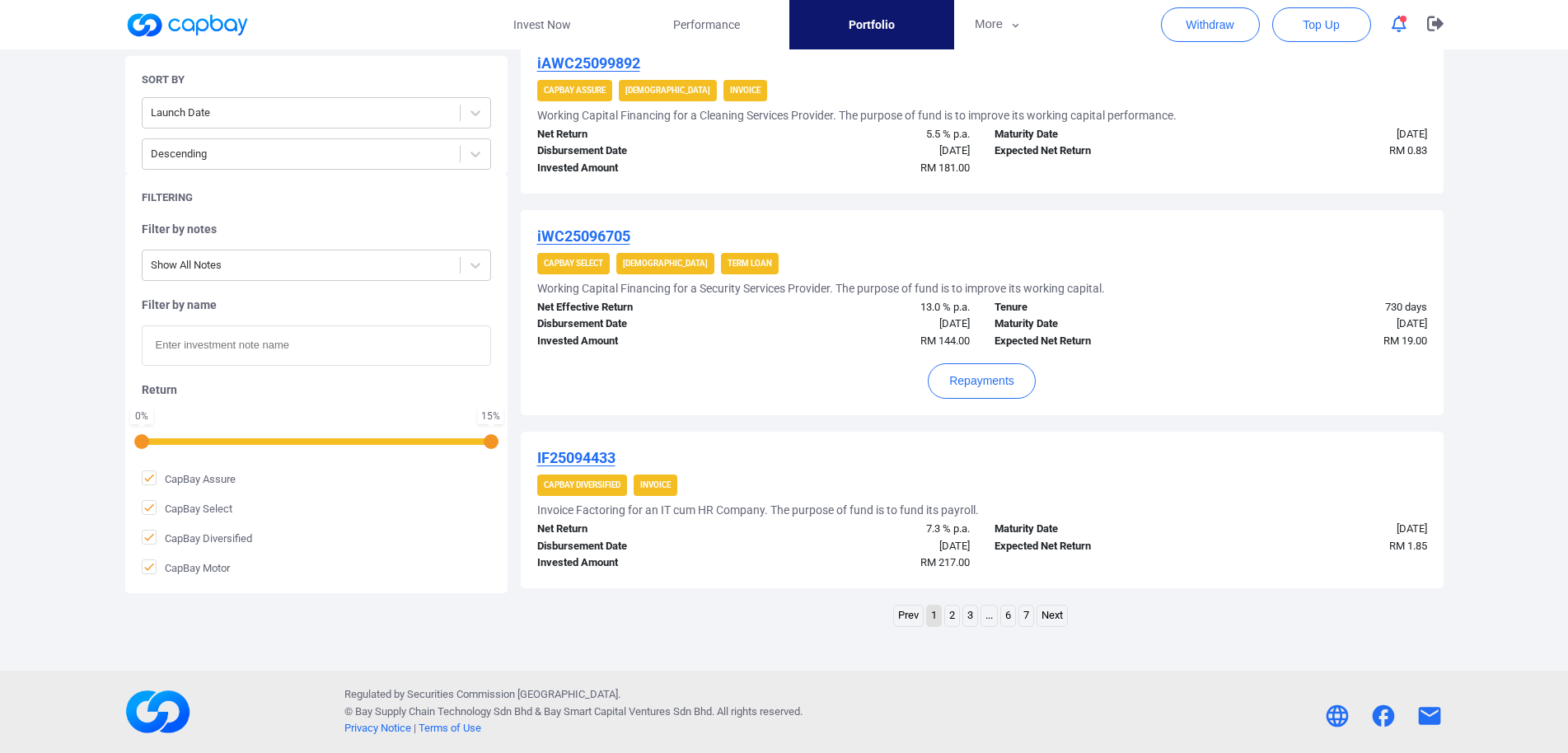
click at [953, 617] on link "2" at bounding box center [952, 616] width 14 height 20
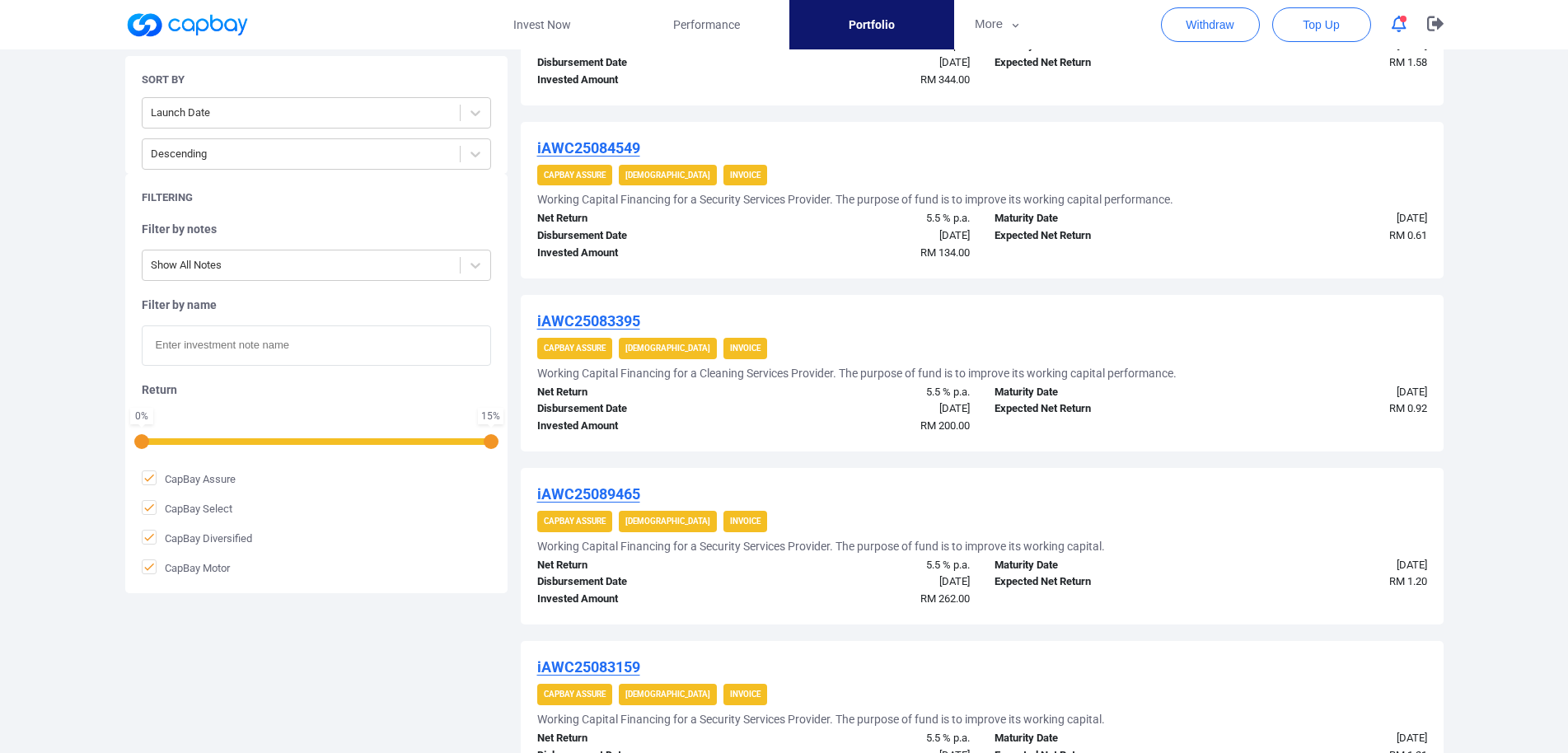
scroll to position [1563, 0]
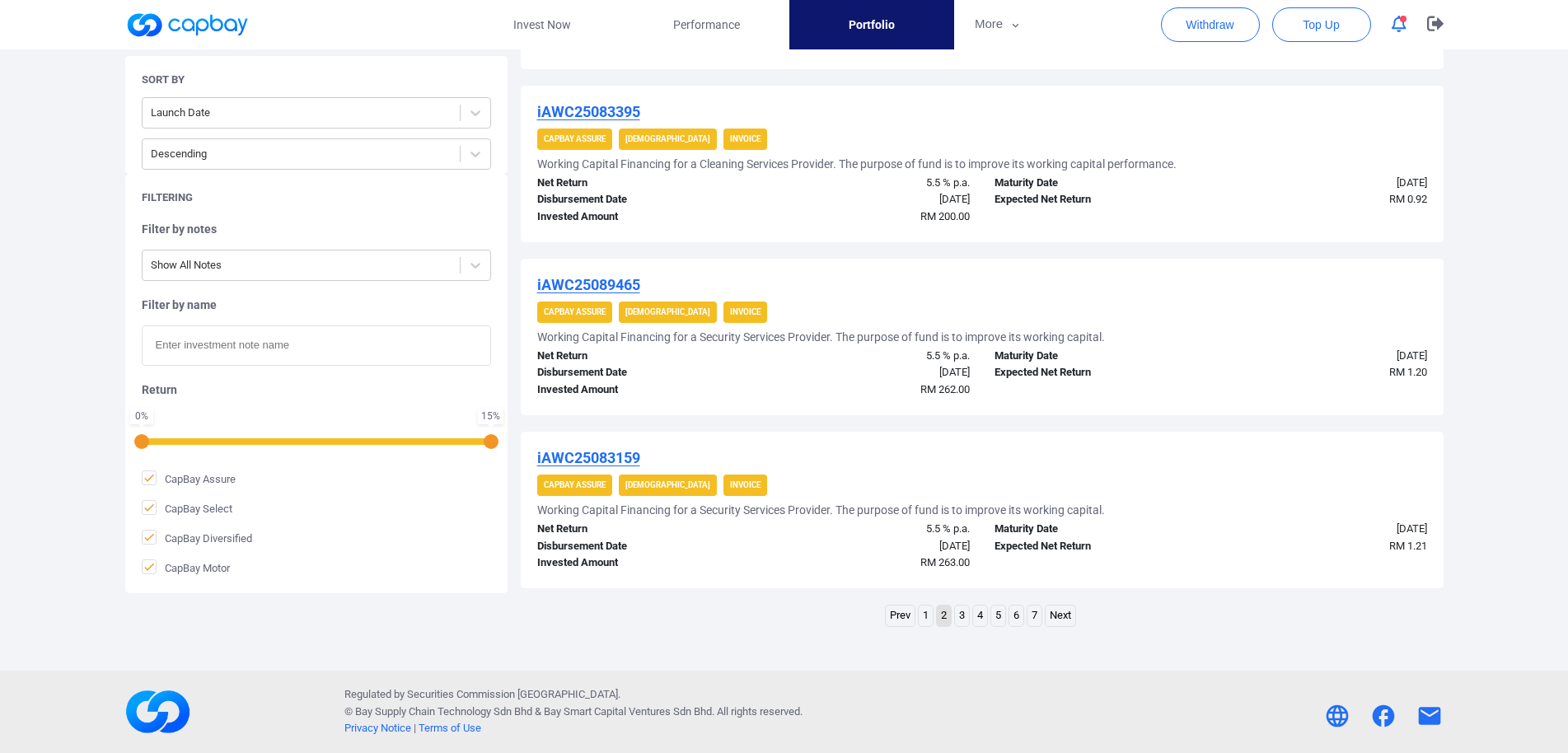
click at [962, 620] on link "3" at bounding box center [962, 616] width 14 height 20
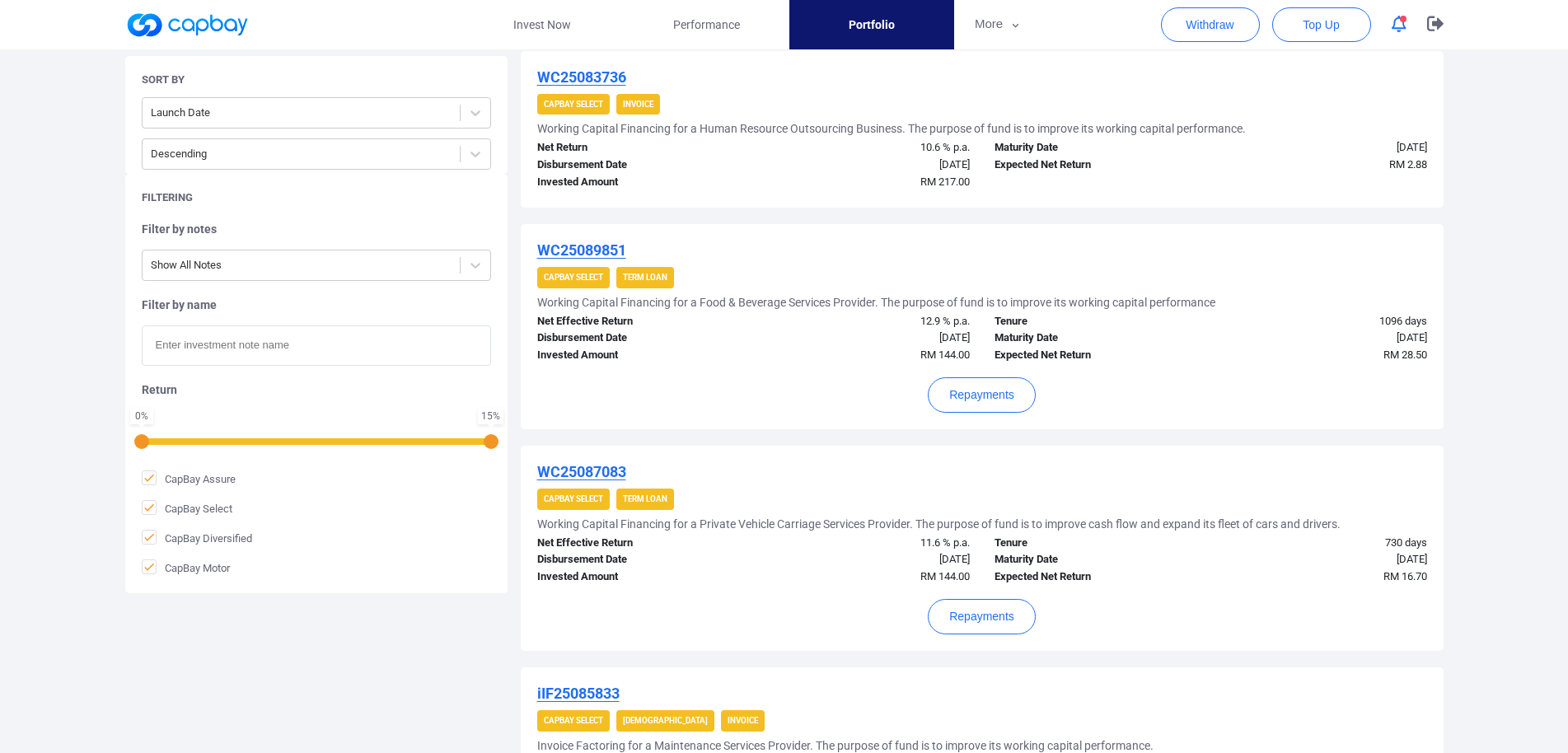
scroll to position [1757, 0]
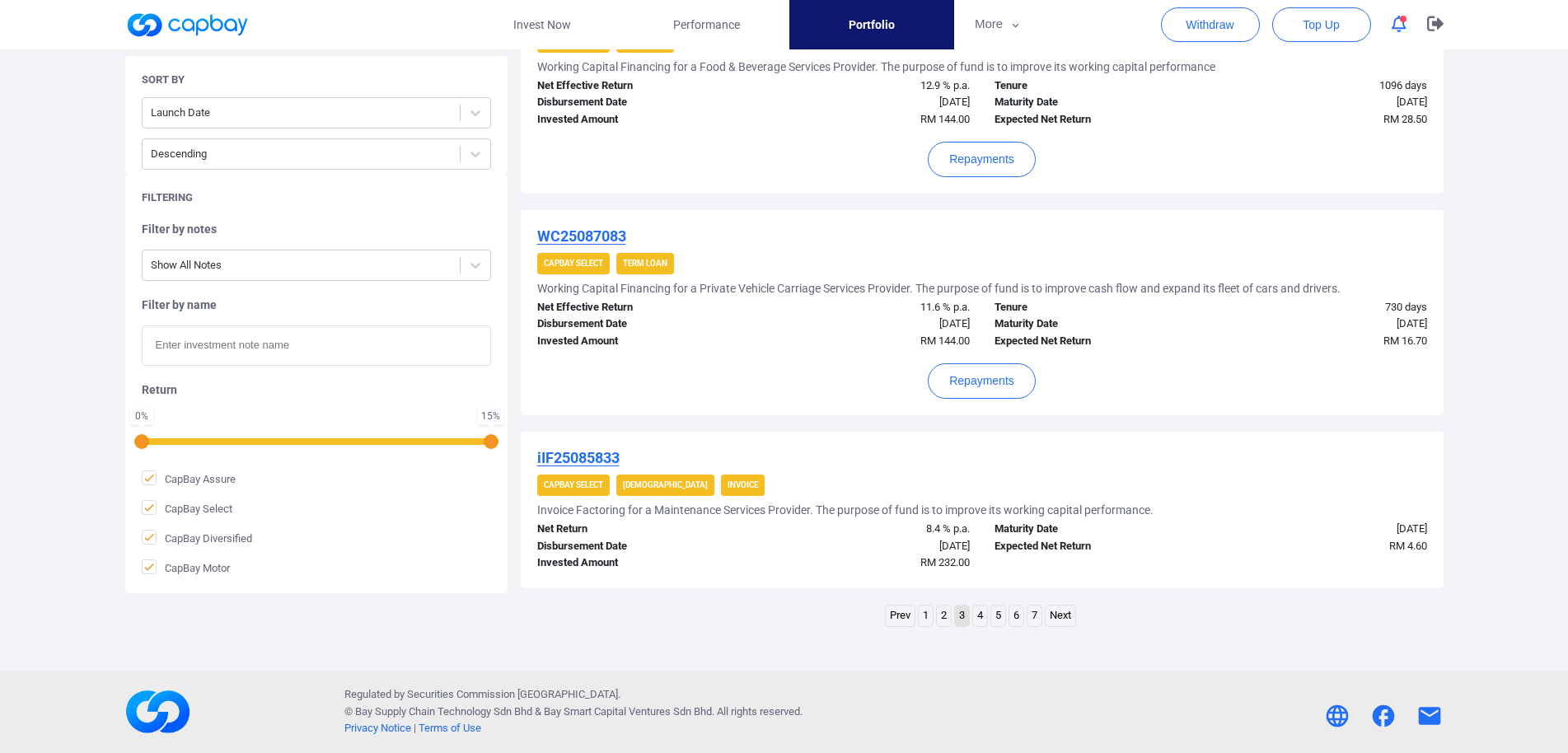
click at [977, 619] on link "4" at bounding box center [980, 616] width 14 height 20
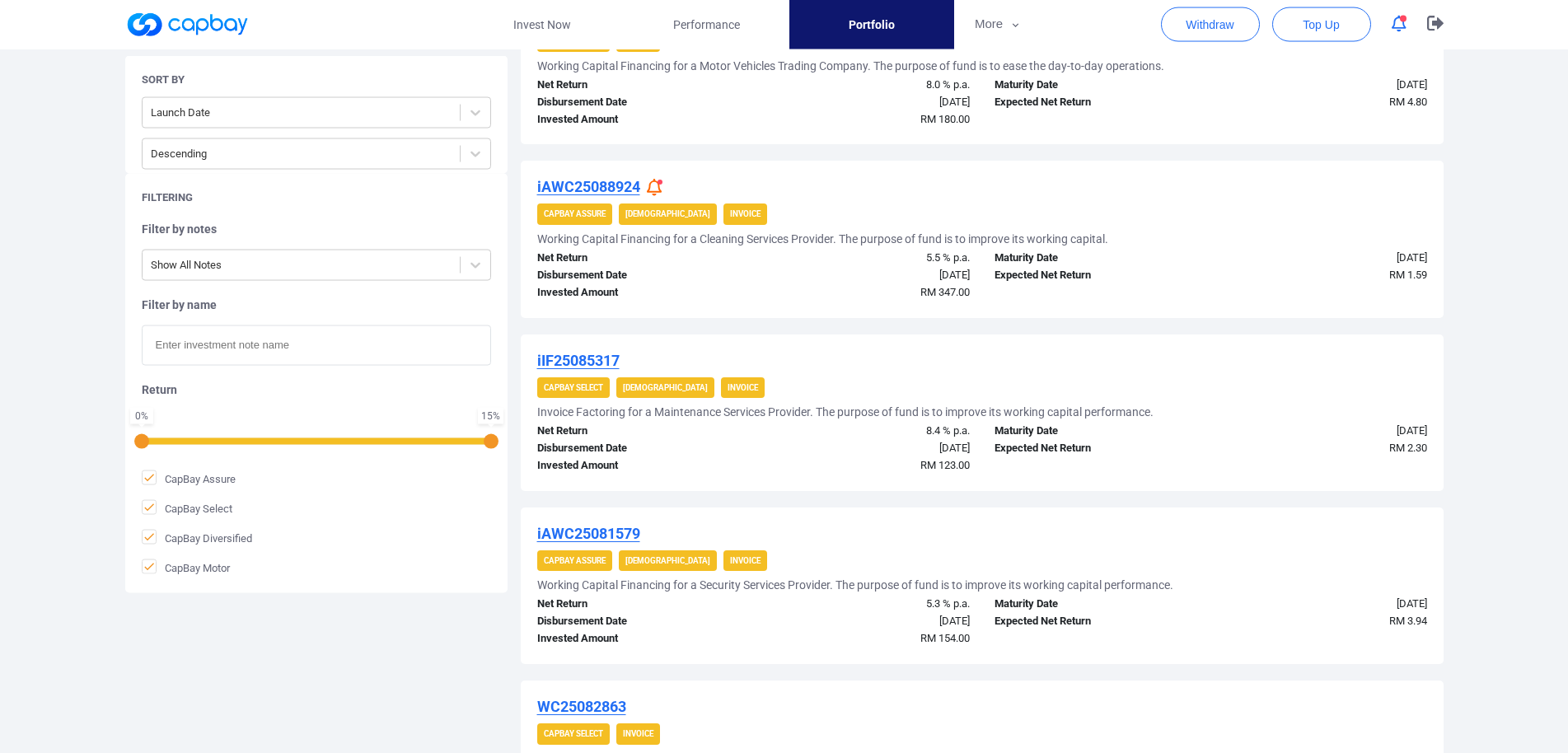
scroll to position [933, 0]
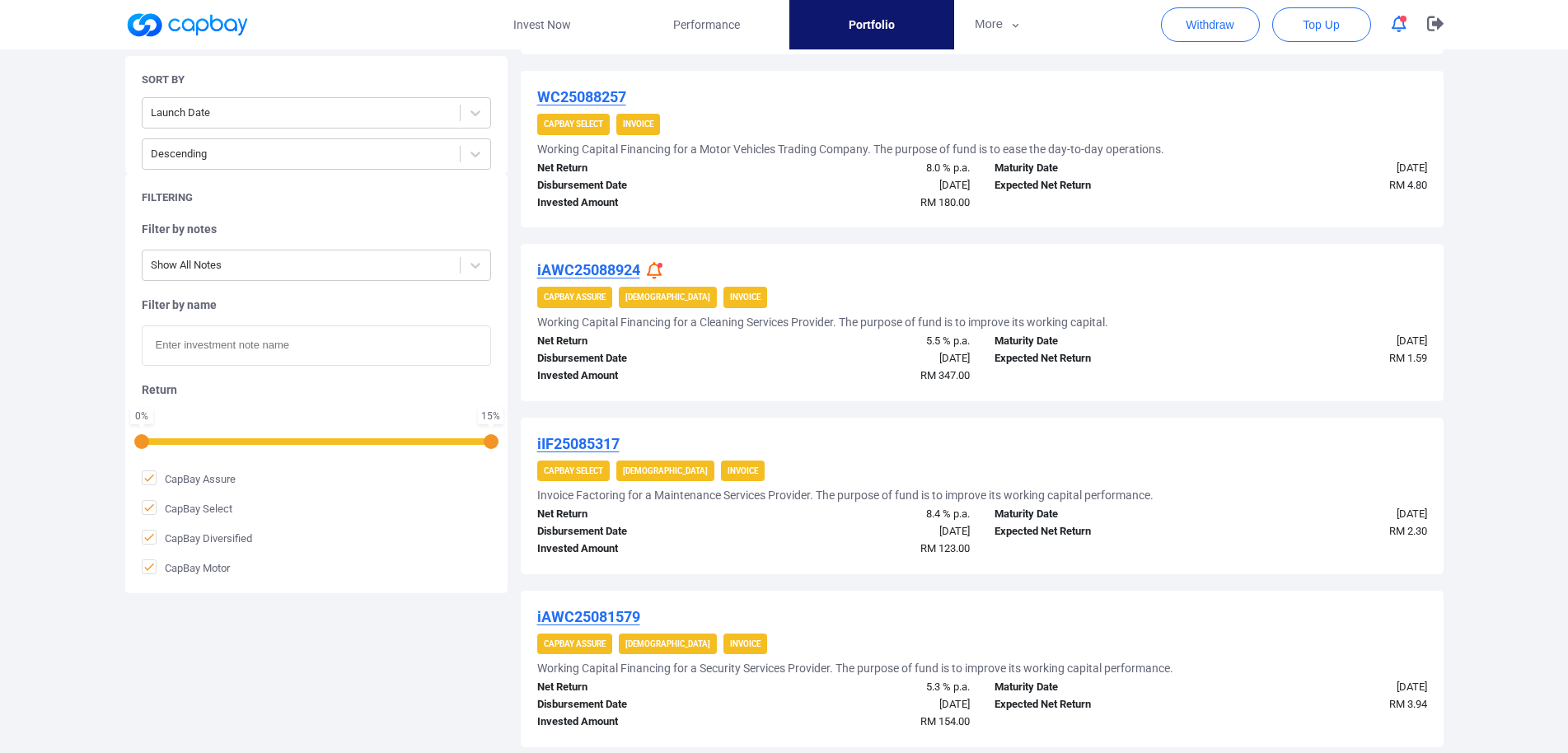
click at [643, 265] on div "iAWC25088924" at bounding box center [982, 270] width 890 height 19
click at [650, 267] on icon at bounding box center [654, 270] width 15 height 17
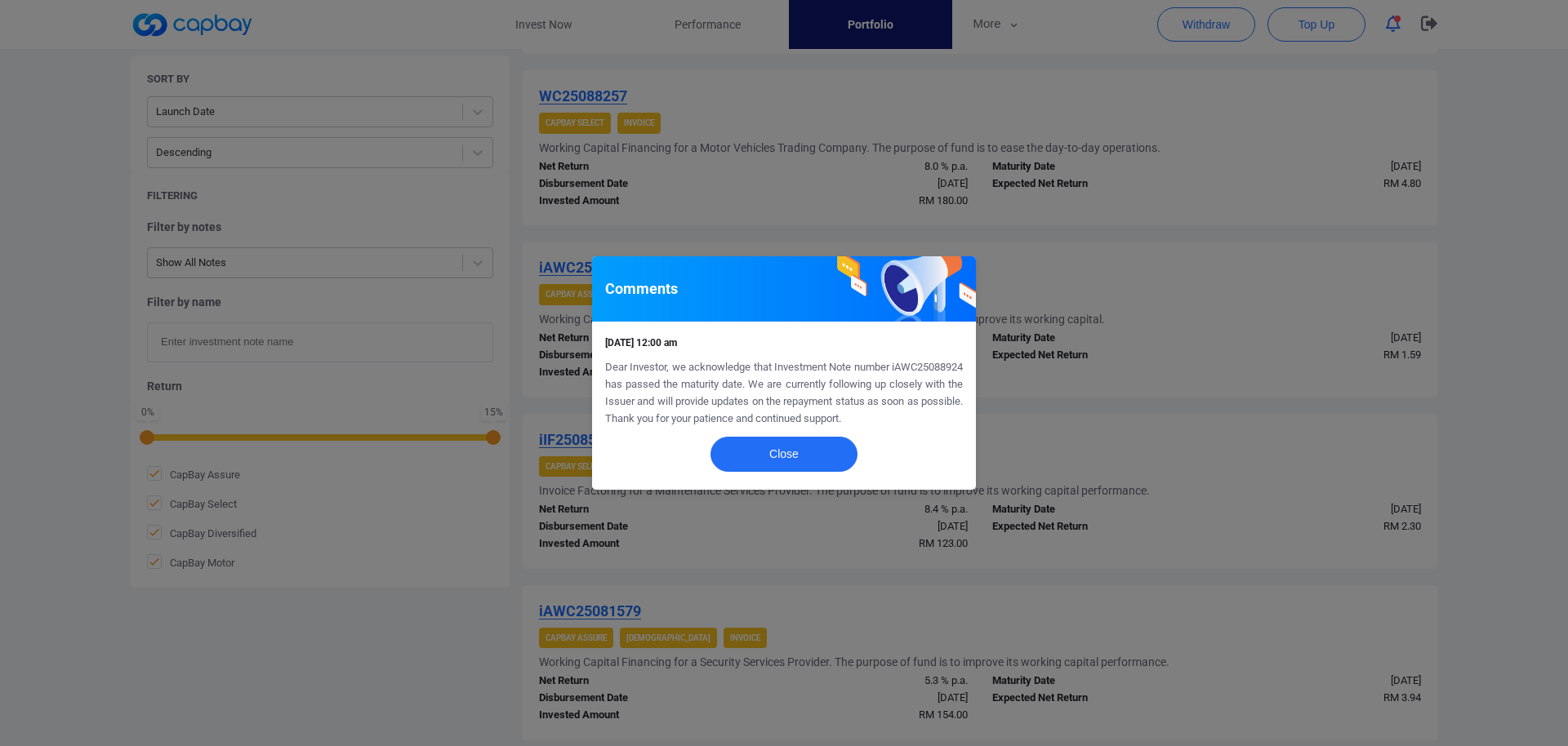
click at [840, 563] on div "Comments [DATE] 12:00 am Dear Investor, we acknowledge that Investment Note num…" at bounding box center [784, 373] width 1568 height 746
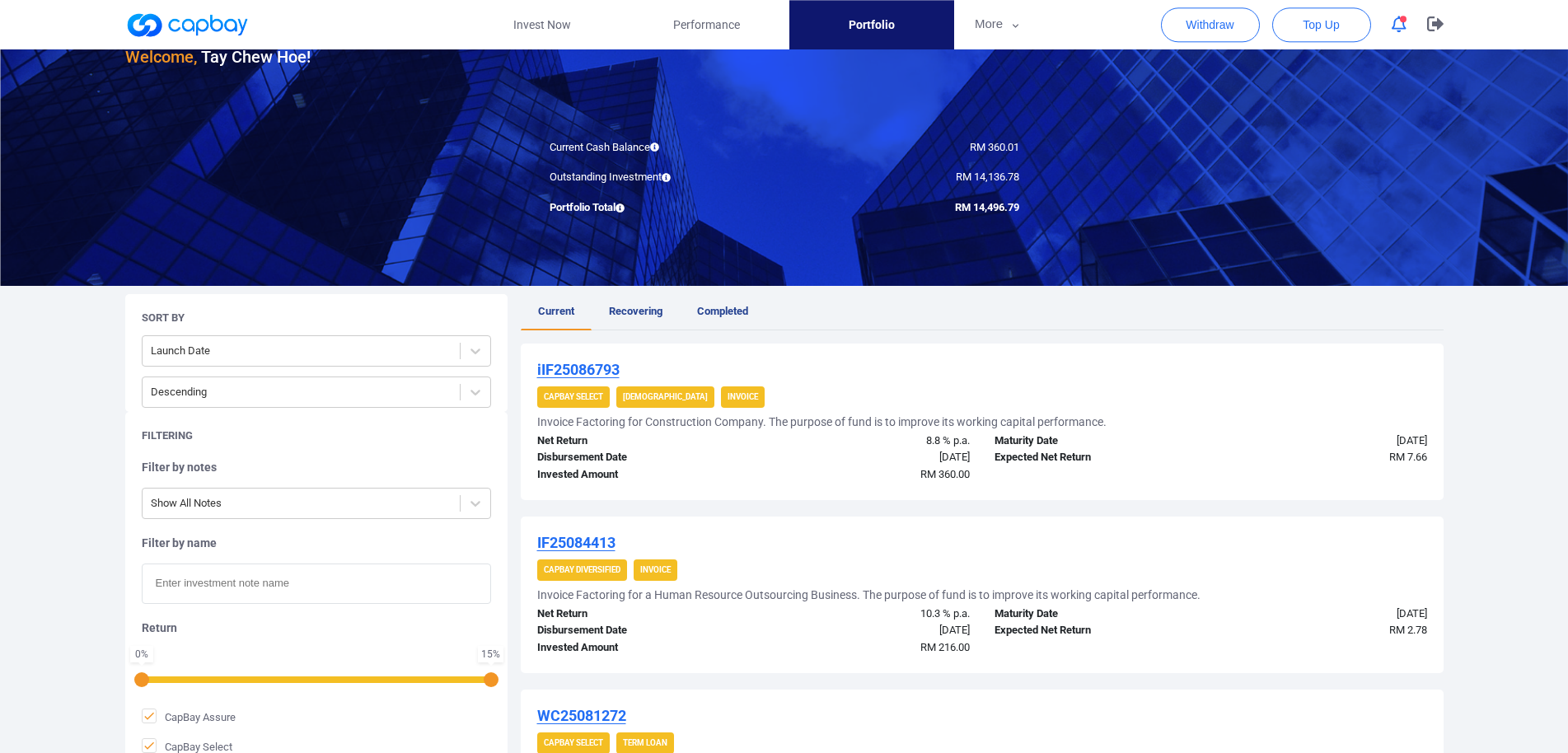
scroll to position [168, 0]
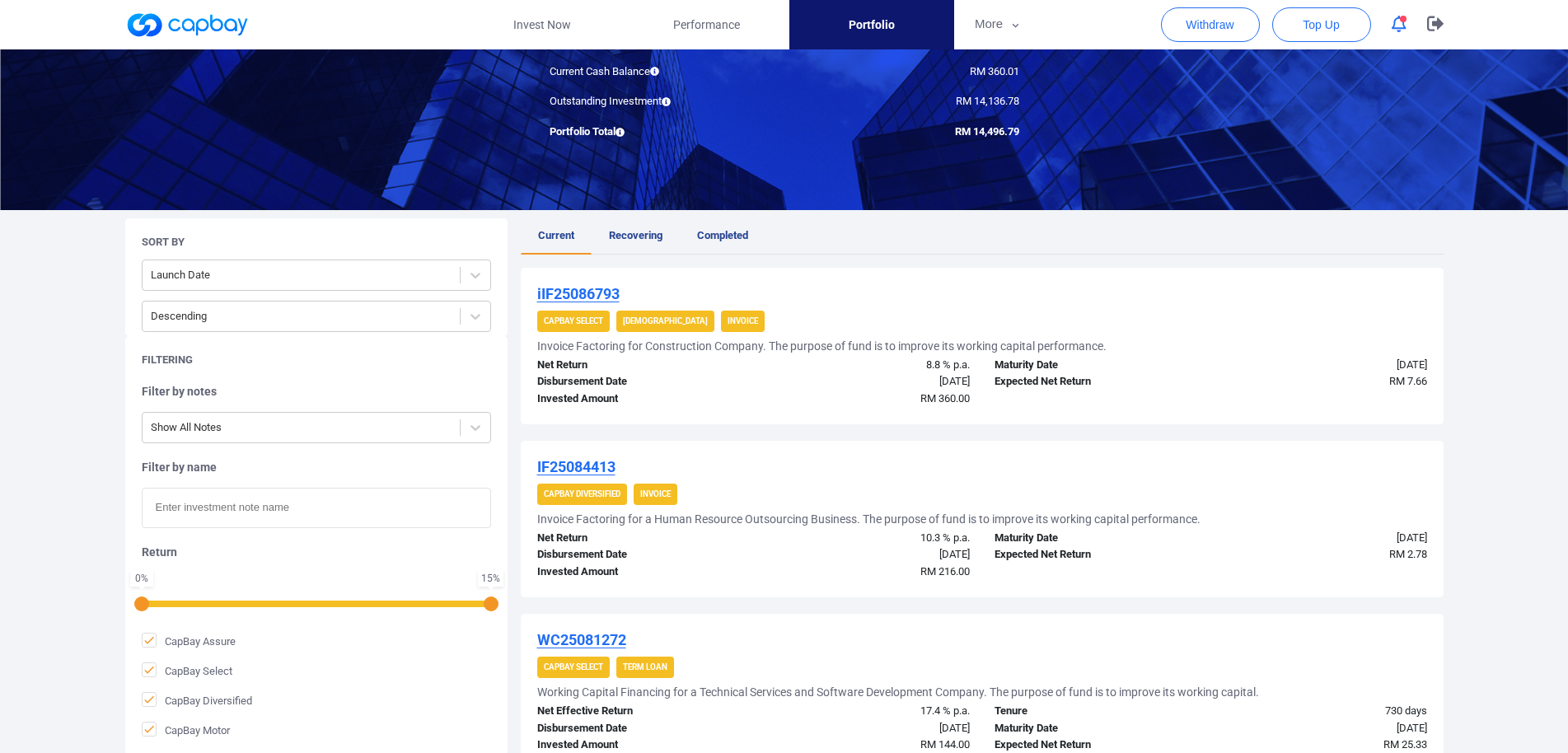
click at [254, 511] on input "text" at bounding box center [316, 508] width 349 height 41
click at [287, 507] on input "text" at bounding box center [316, 508] width 349 height 41
paste input "WC25047895R"
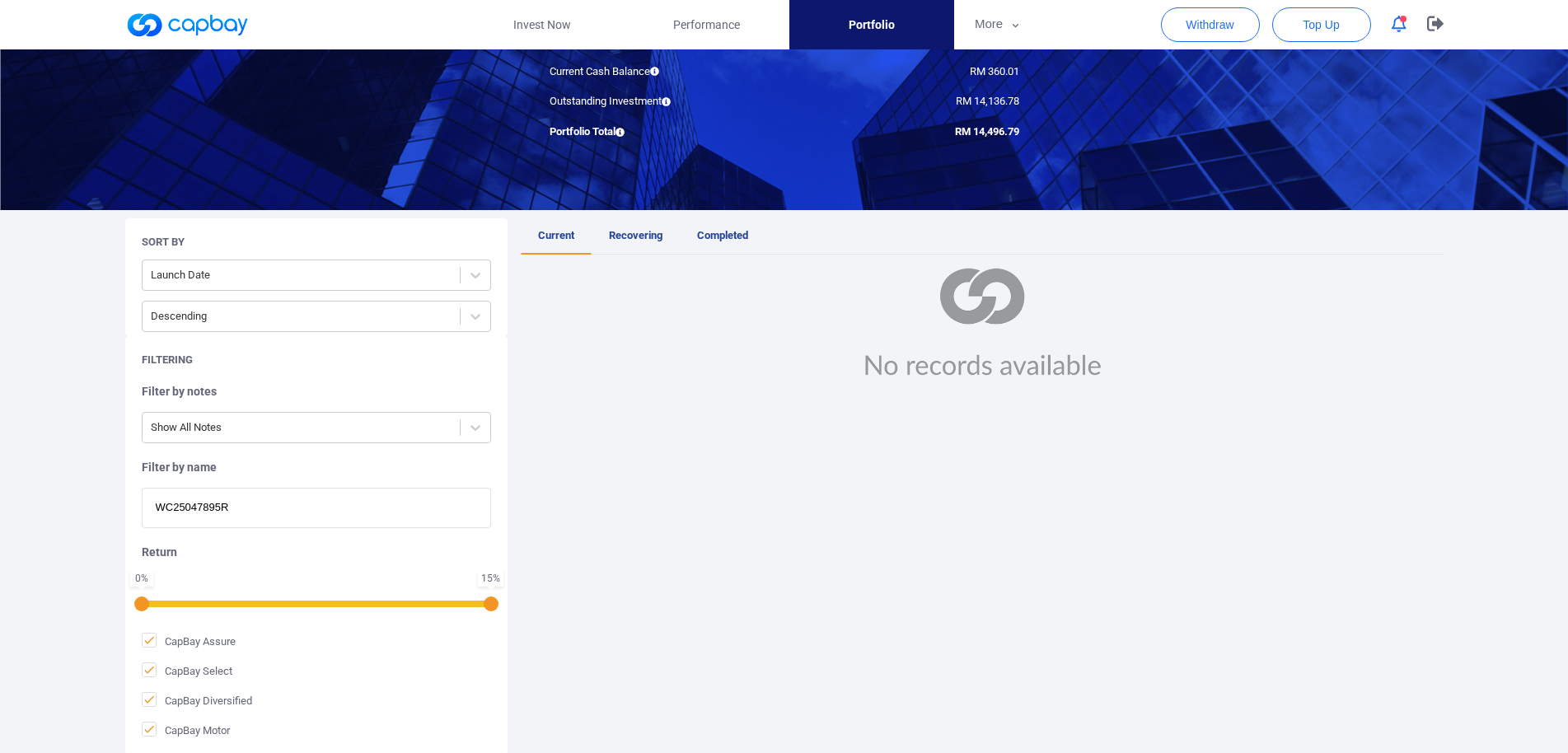
type input "WC25047895R"
